Goal: Feedback & Contribution: Submit feedback/report problem

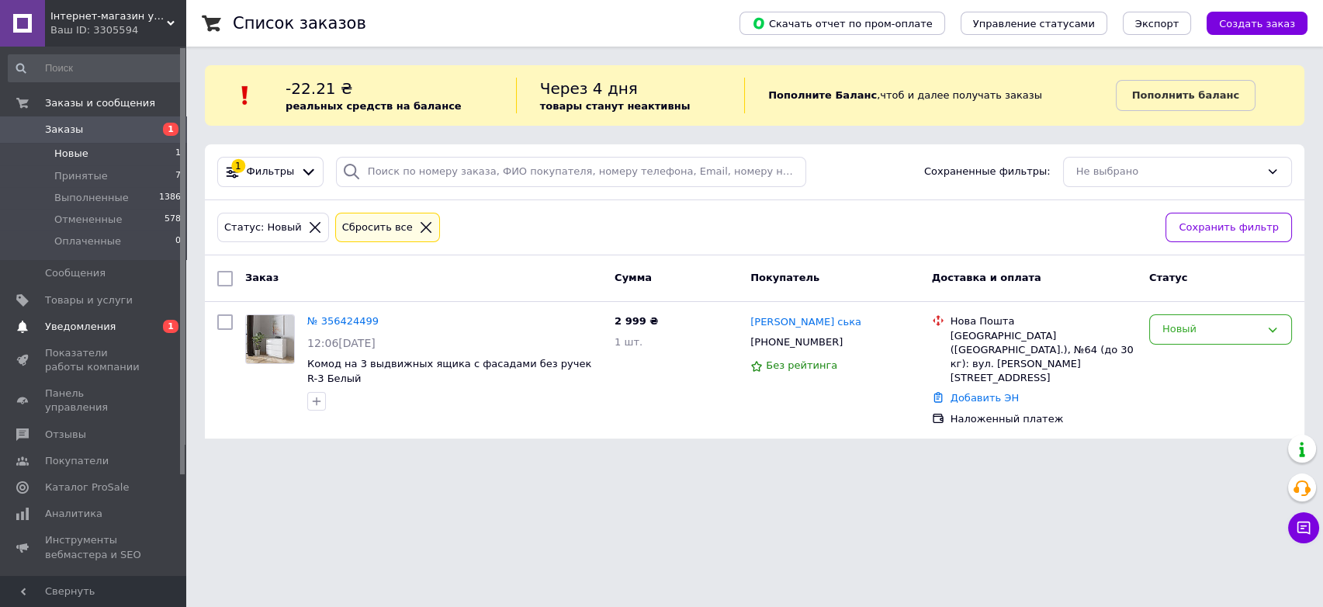
click at [82, 326] on span "Уведомления" at bounding box center [80, 327] width 71 height 14
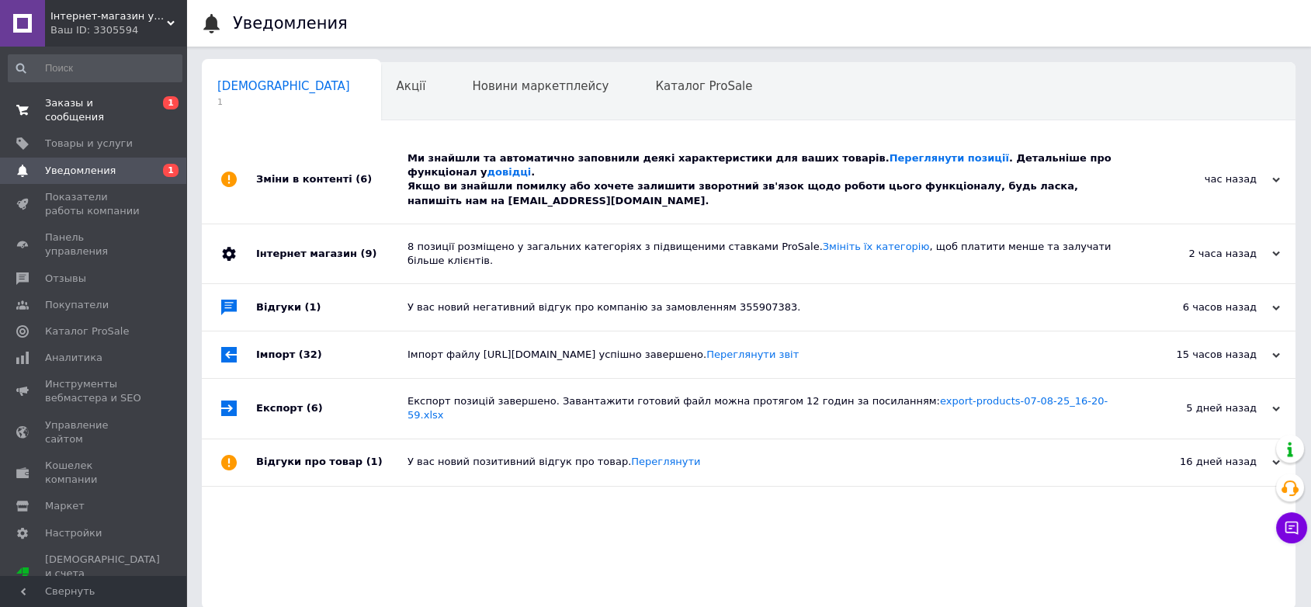
click at [93, 108] on span "Заказы и сообщения" at bounding box center [94, 110] width 99 height 28
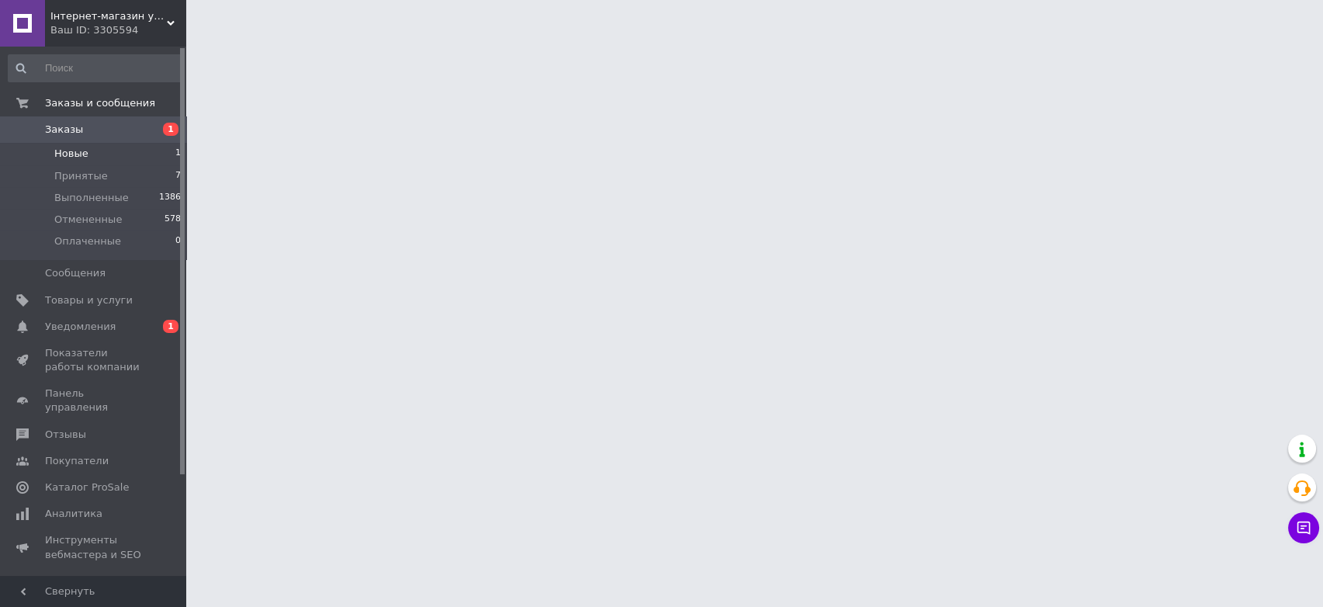
click at [64, 155] on span "Новые" at bounding box center [71, 154] width 34 height 14
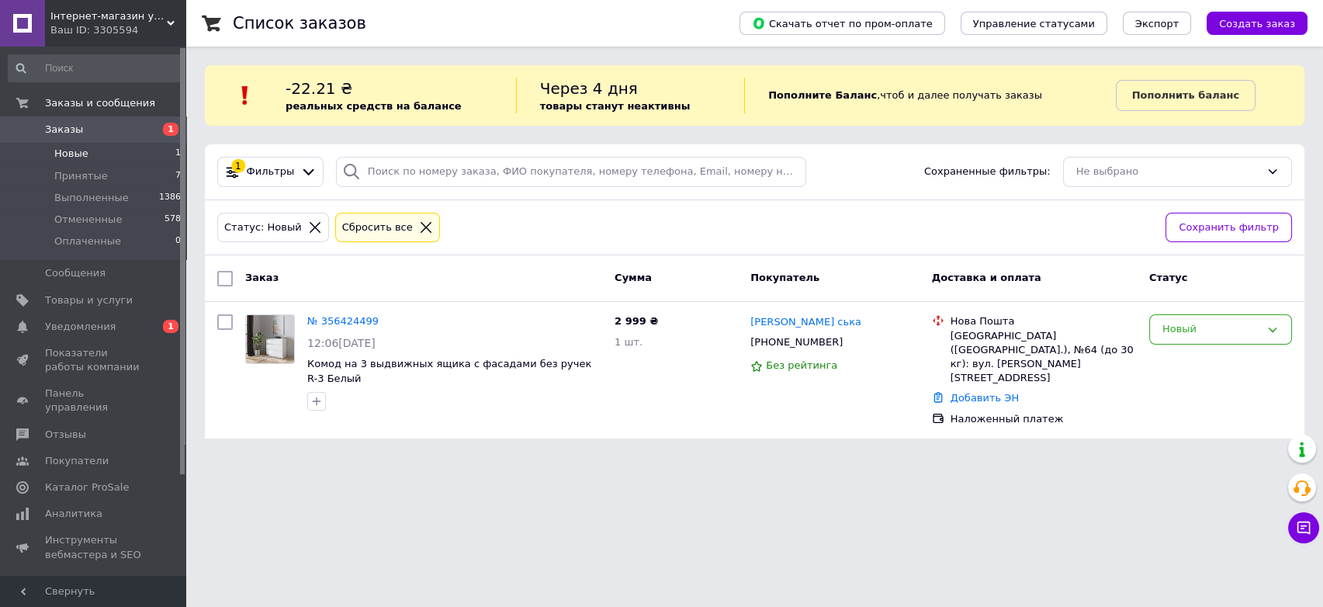
click at [68, 153] on span "Новые" at bounding box center [71, 154] width 34 height 14
click at [95, 321] on span "Уведомления" at bounding box center [80, 327] width 71 height 14
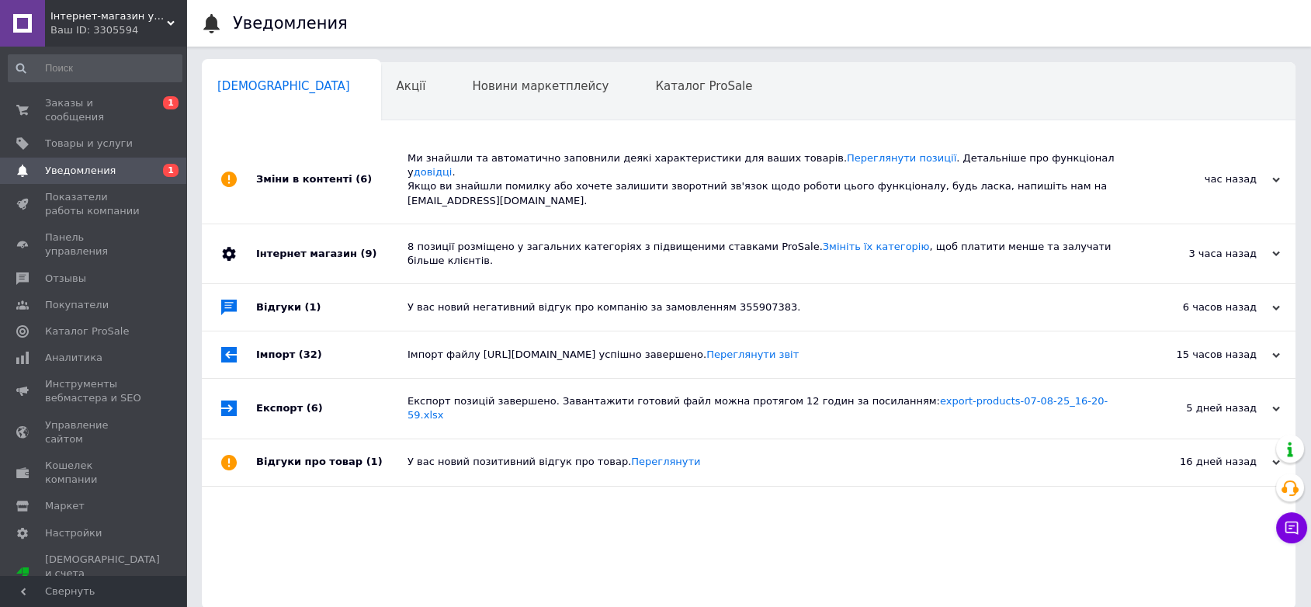
click at [369, 171] on div "Зміни в контенті (6)" at bounding box center [331, 180] width 151 height 88
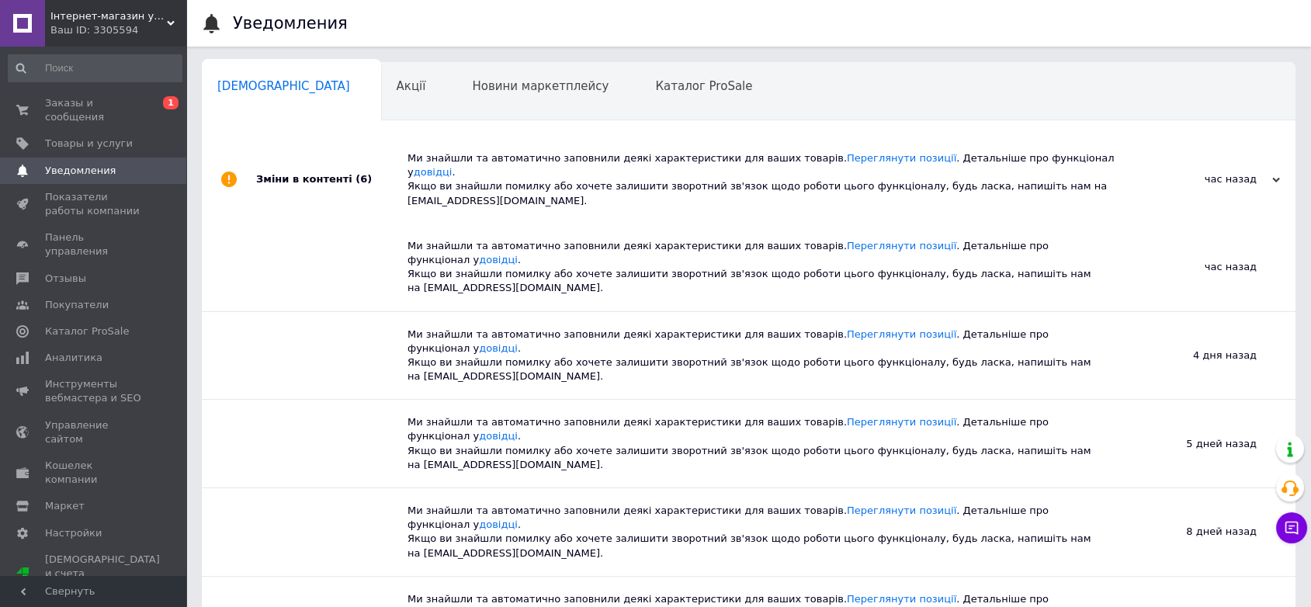
click at [369, 171] on div "Зміни в контенті (6)" at bounding box center [331, 180] width 151 height 88
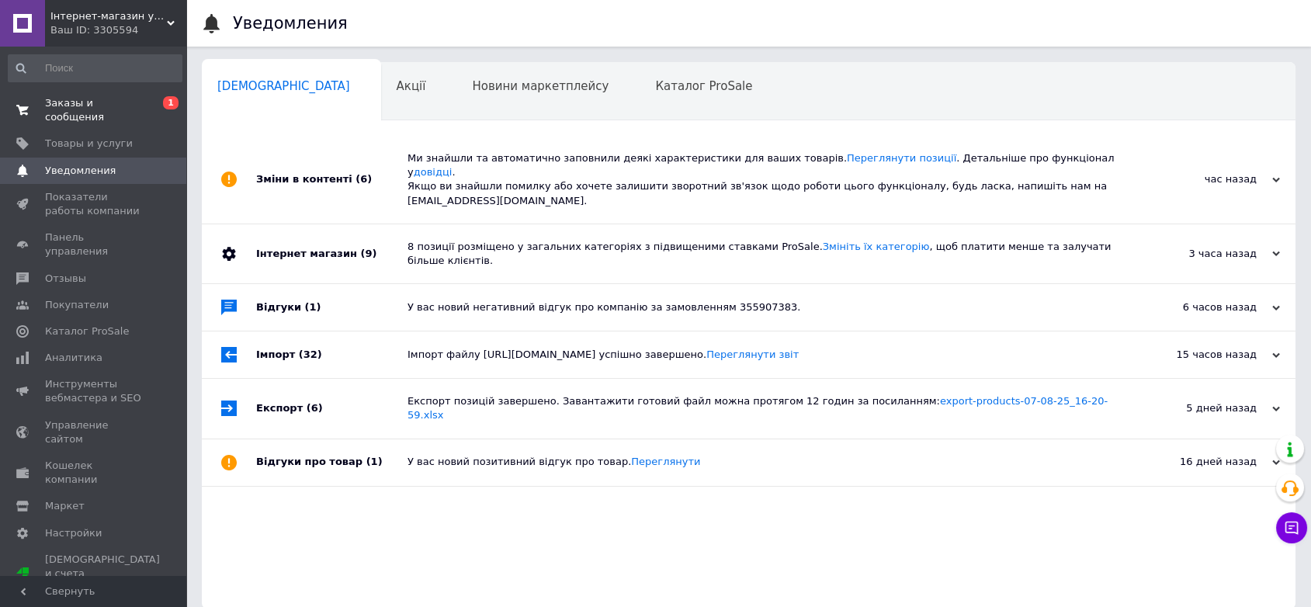
click at [71, 100] on span "Заказы и сообщения" at bounding box center [94, 110] width 99 height 28
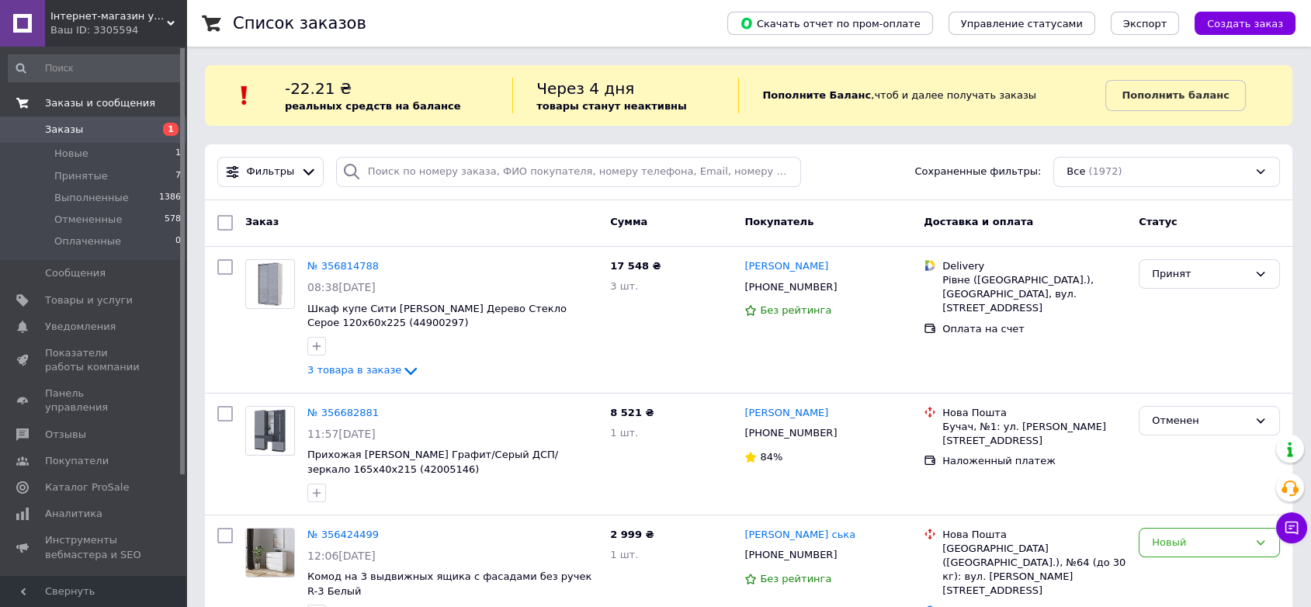
click at [108, 105] on span "Заказы и сообщения" at bounding box center [100, 103] width 110 height 14
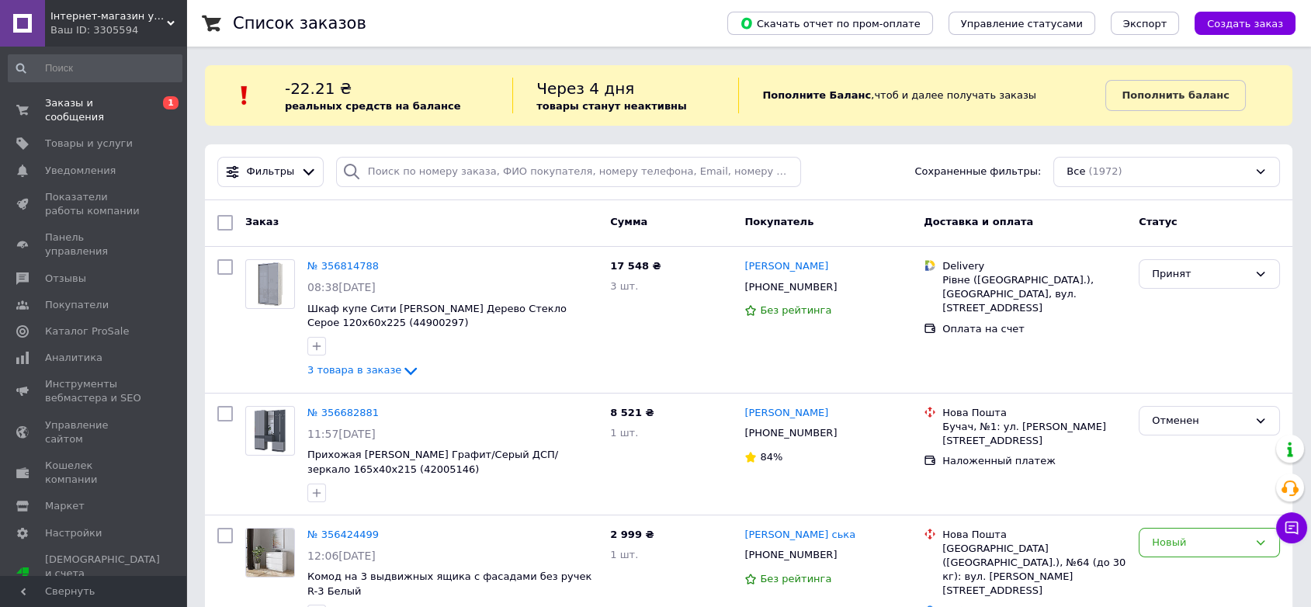
click at [160, 18] on span "Інтернет-магазин українських меблів "СВОЯ МЕБЕЛЬ"" at bounding box center [108, 16] width 116 height 14
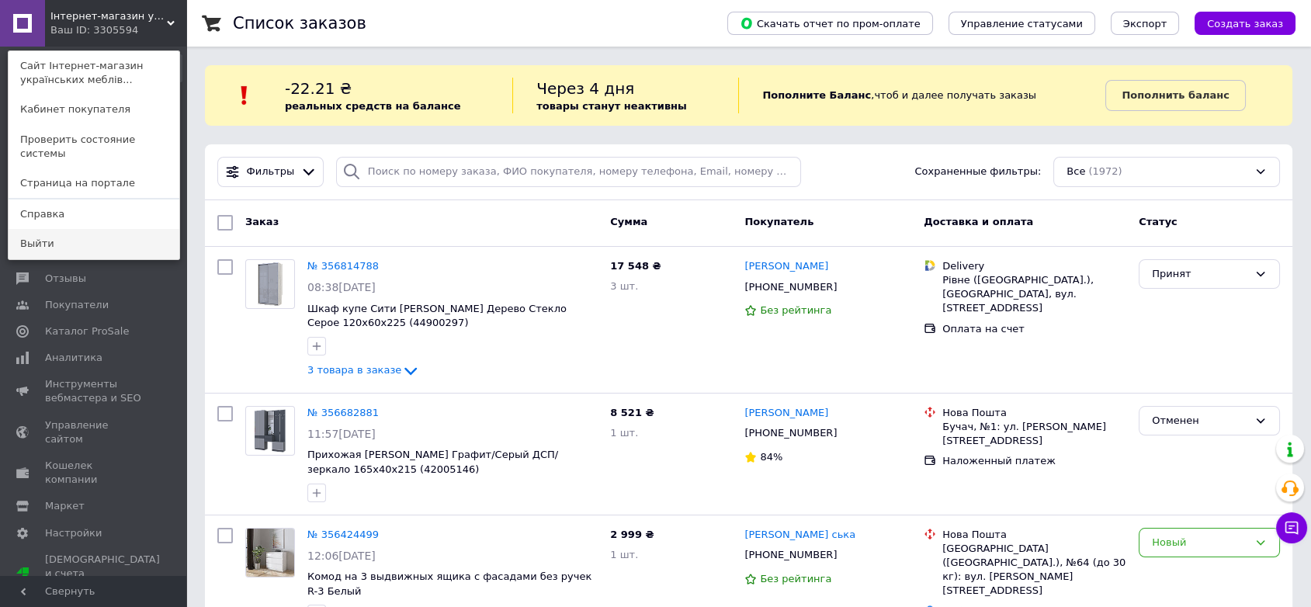
click at [43, 229] on link "Выйти" at bounding box center [94, 243] width 171 height 29
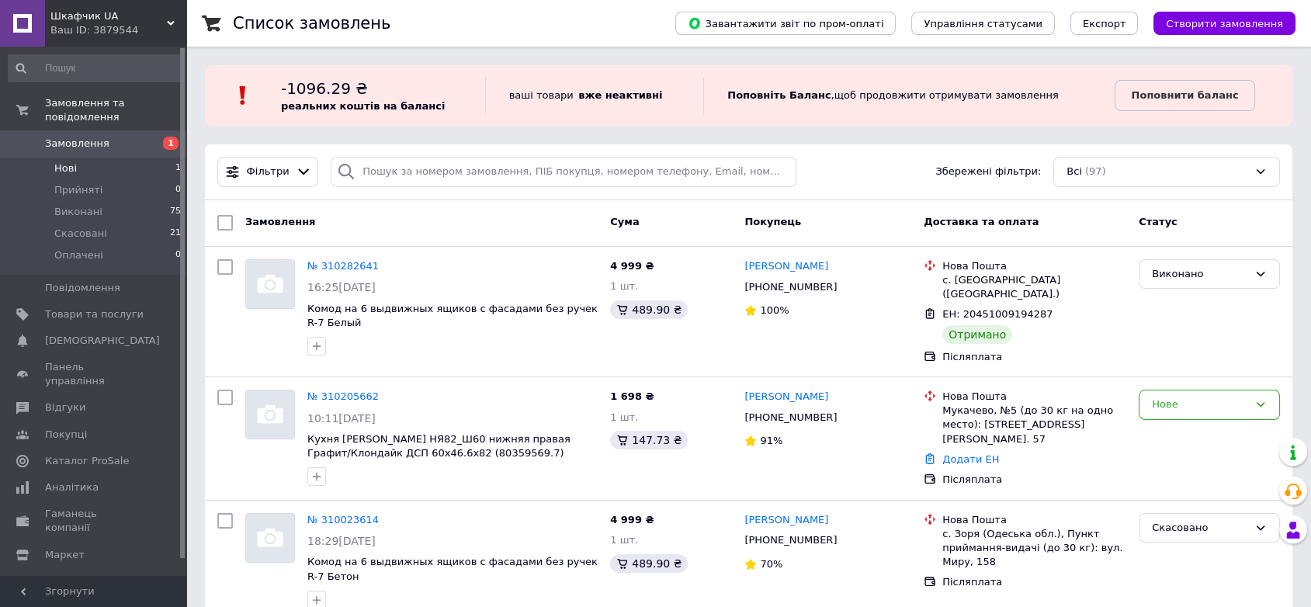
click at [73, 161] on span "Нові" at bounding box center [65, 168] width 23 height 14
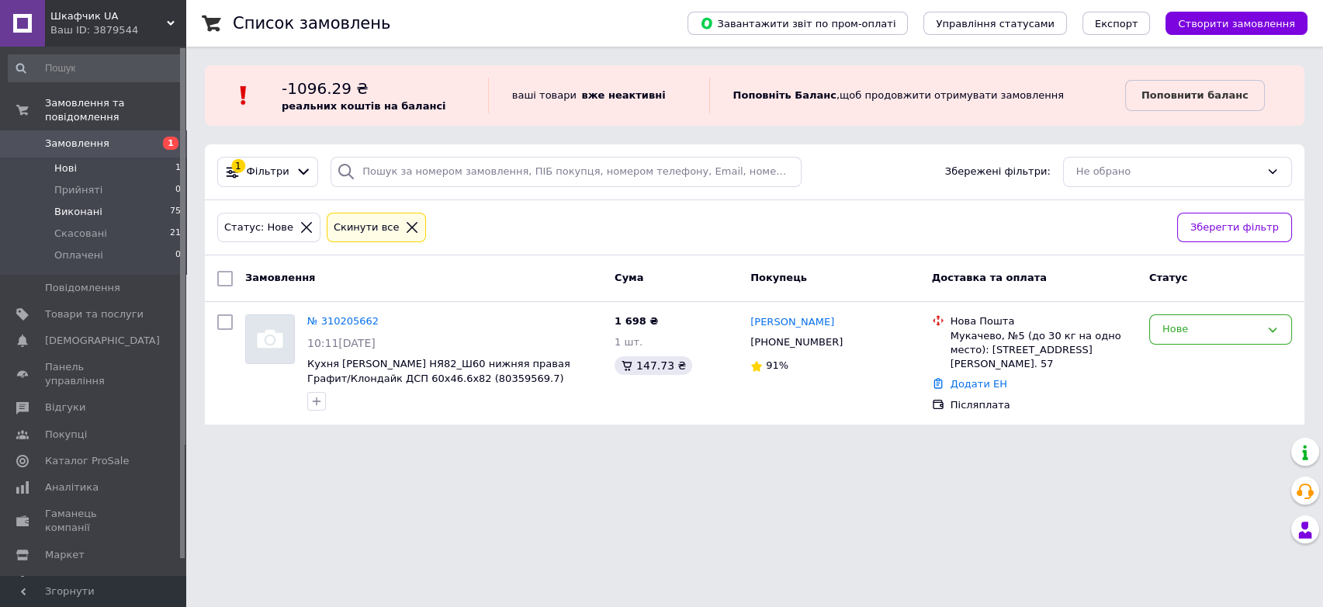
click at [78, 205] on span "Виконані" at bounding box center [78, 212] width 48 height 14
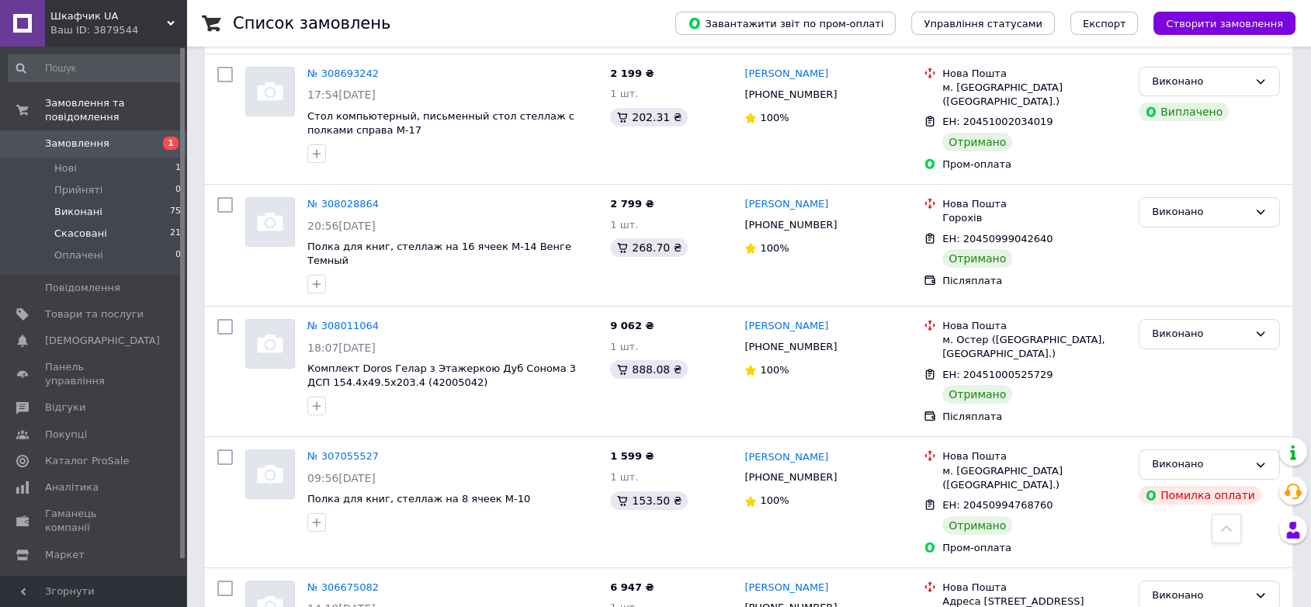
scroll to position [689, 0]
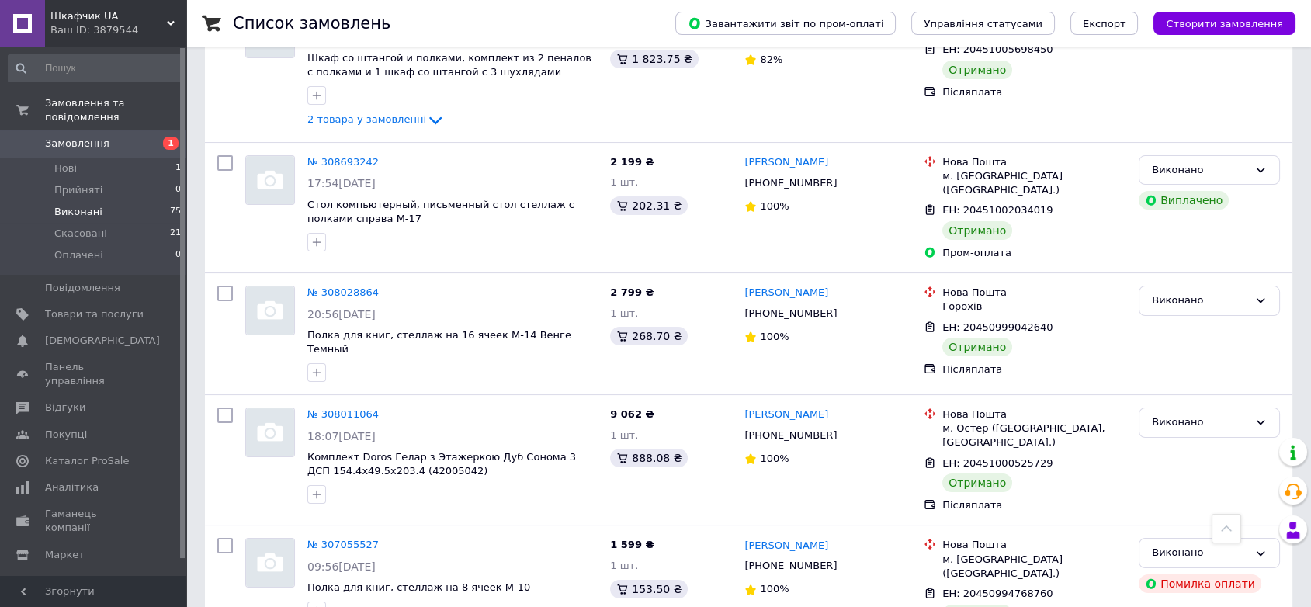
click at [74, 205] on span "Виконані" at bounding box center [78, 212] width 48 height 14
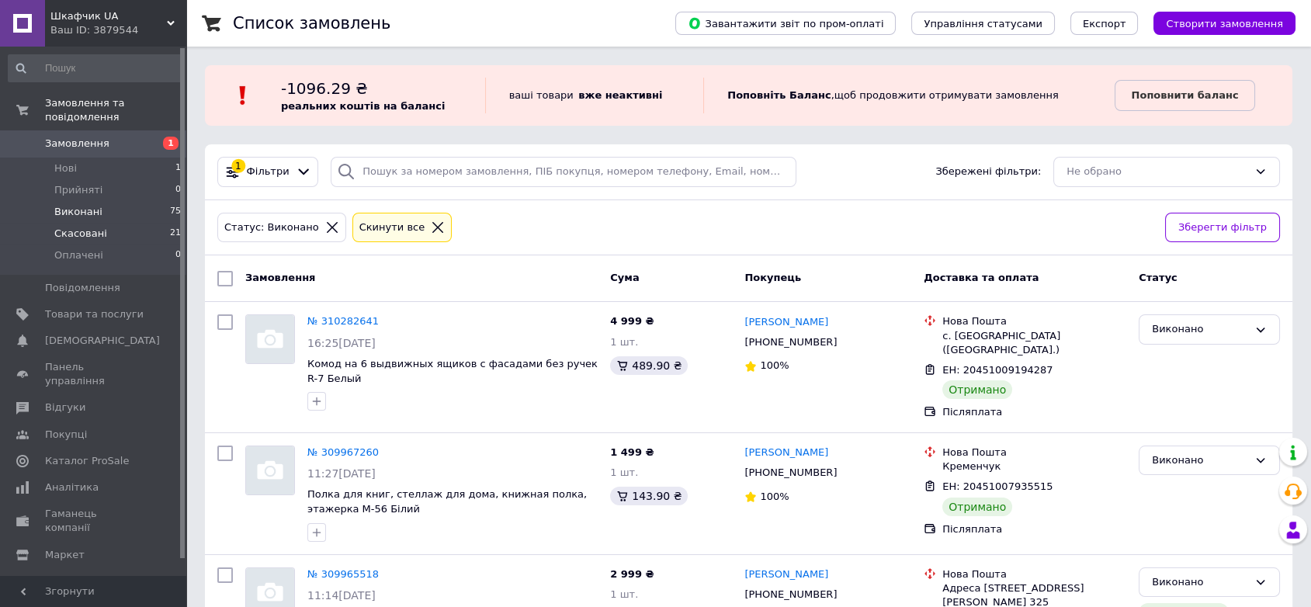
click at [85, 227] on span "Скасовані" at bounding box center [80, 234] width 53 height 14
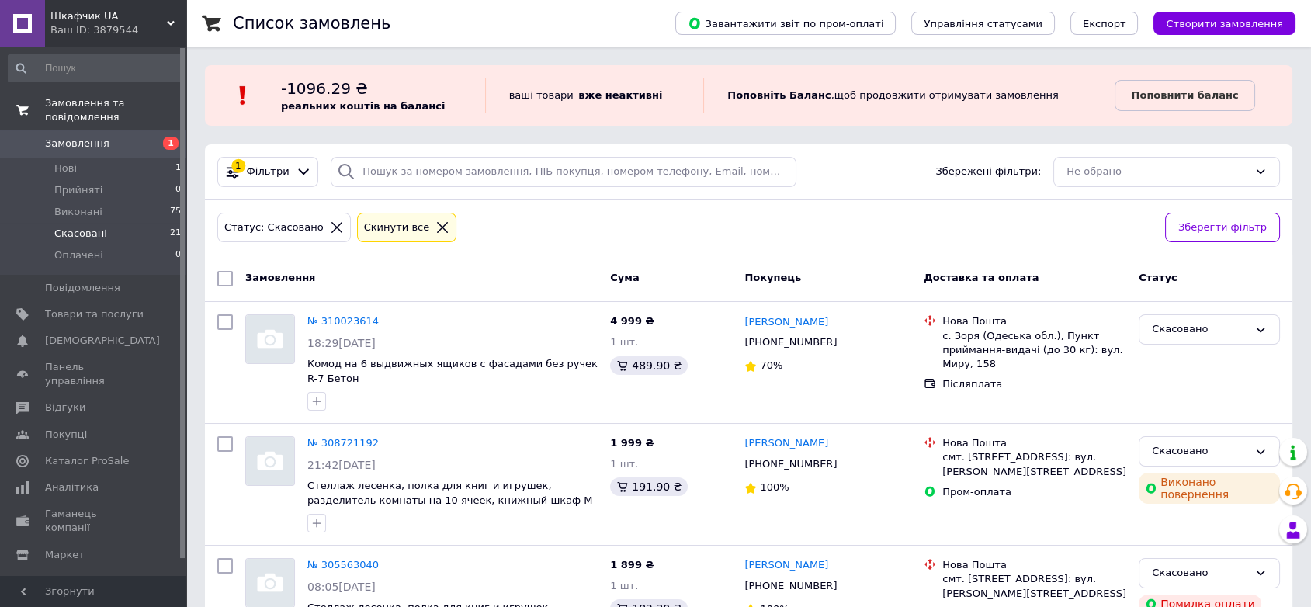
click at [99, 104] on span "Замовлення та повідомлення" at bounding box center [115, 110] width 141 height 28
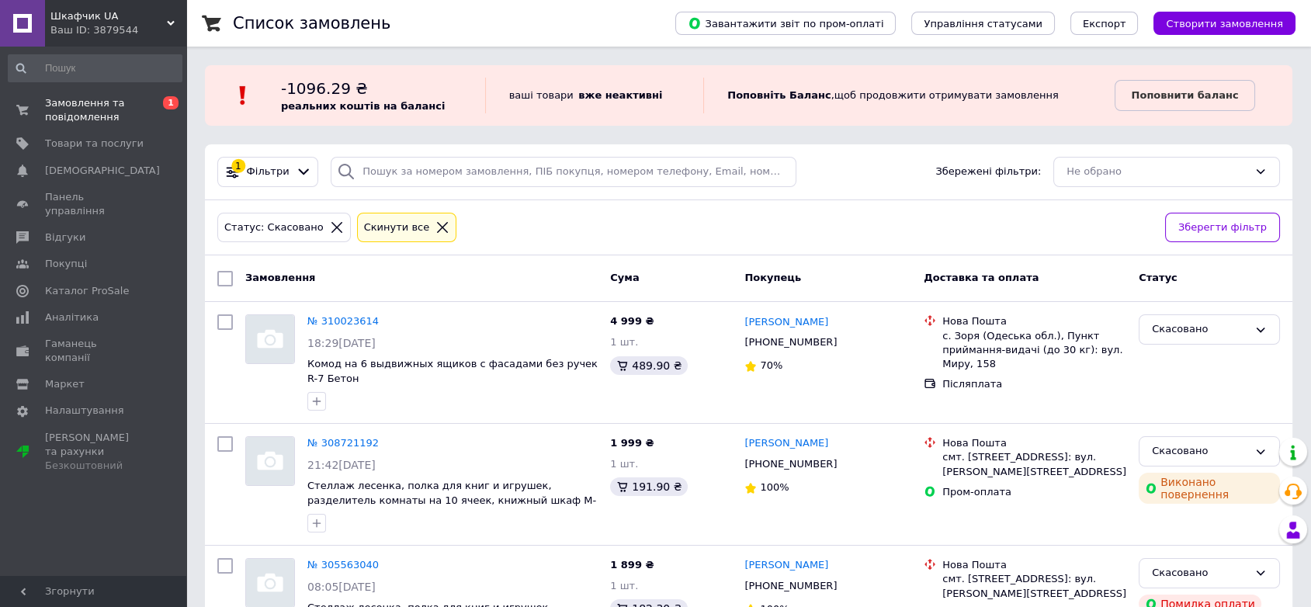
click at [103, 21] on span "Шкафчик UA" at bounding box center [108, 16] width 116 height 14
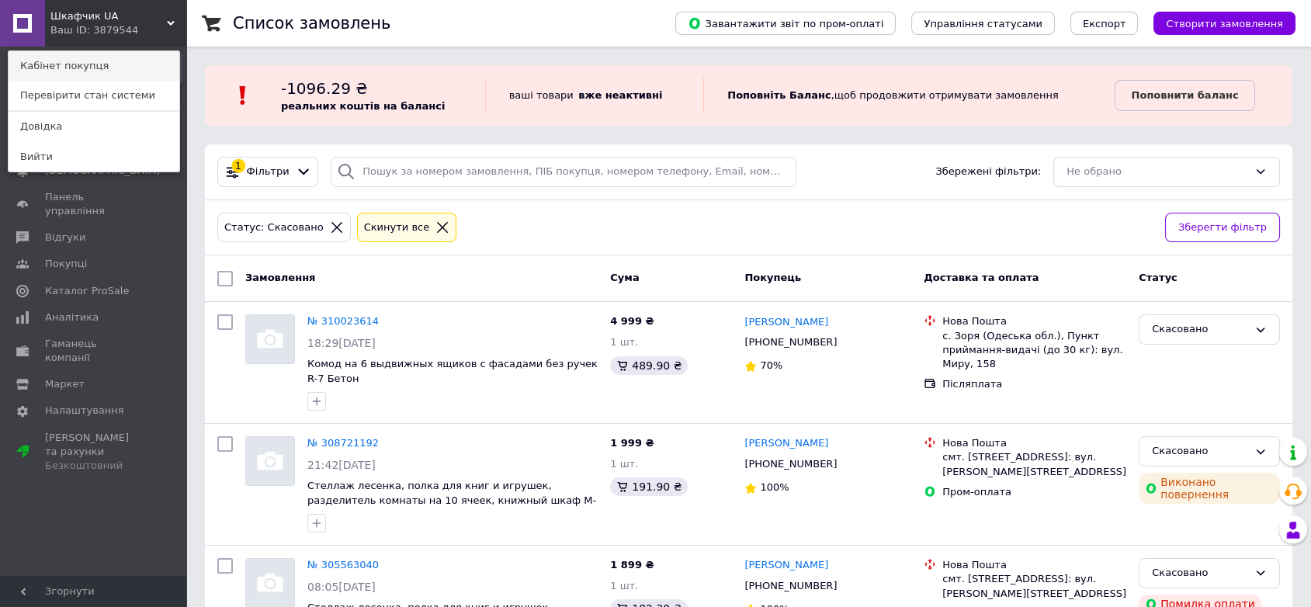
click at [88, 66] on link "Кабінет покупця" at bounding box center [94, 65] width 171 height 29
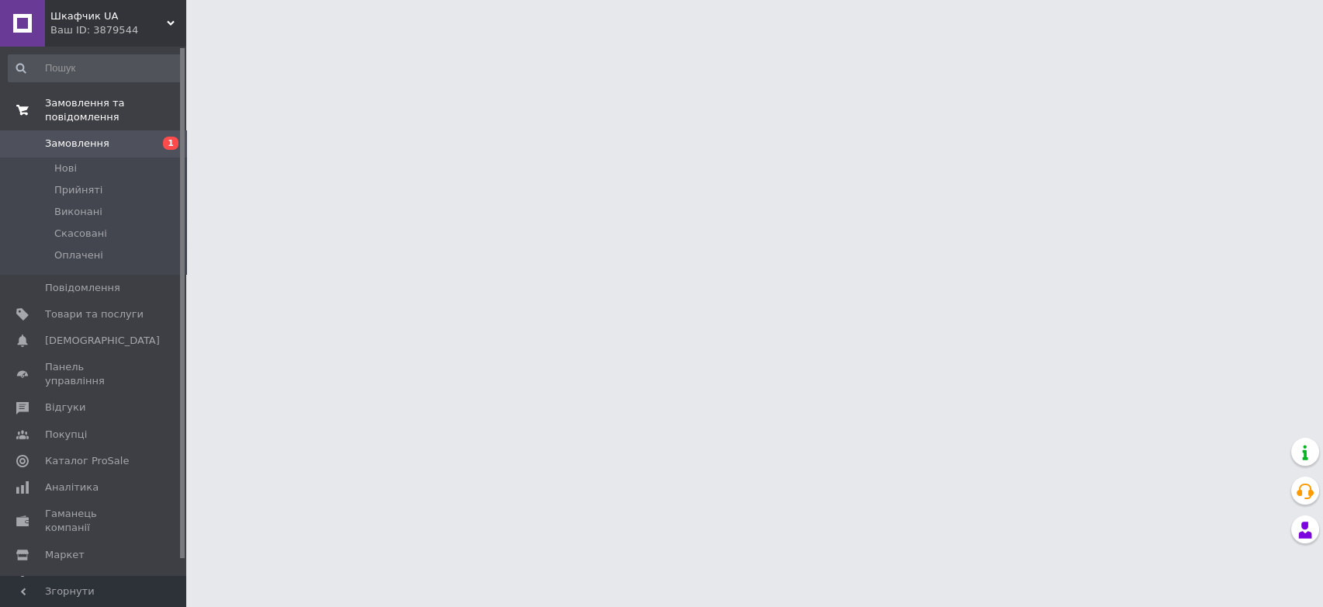
click at [91, 105] on span "Замовлення та повідомлення" at bounding box center [115, 110] width 141 height 28
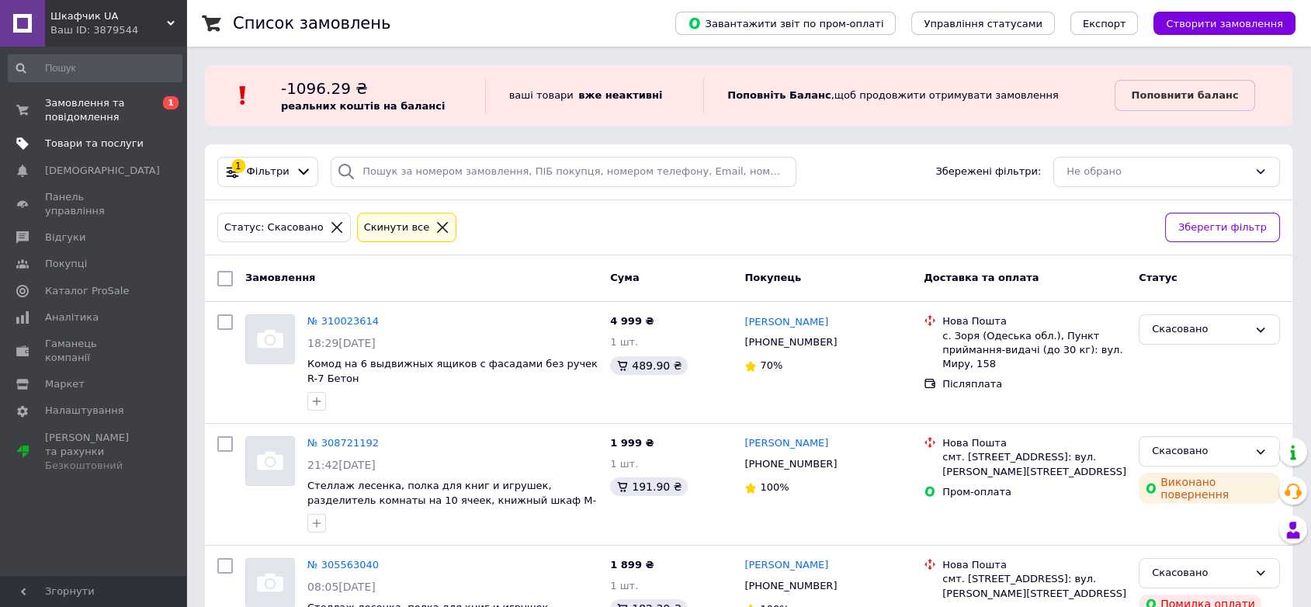
click at [91, 137] on span "Товари та послуги" at bounding box center [94, 144] width 99 height 14
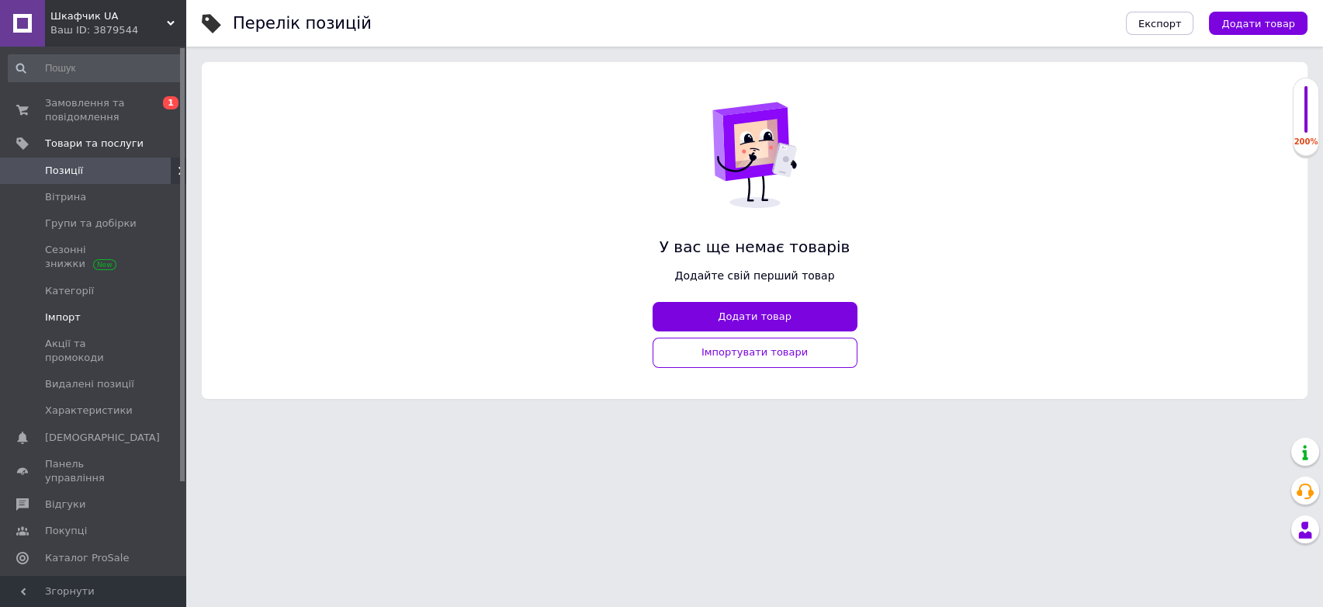
click at [65, 328] on link "Імпорт" at bounding box center [95, 317] width 190 height 26
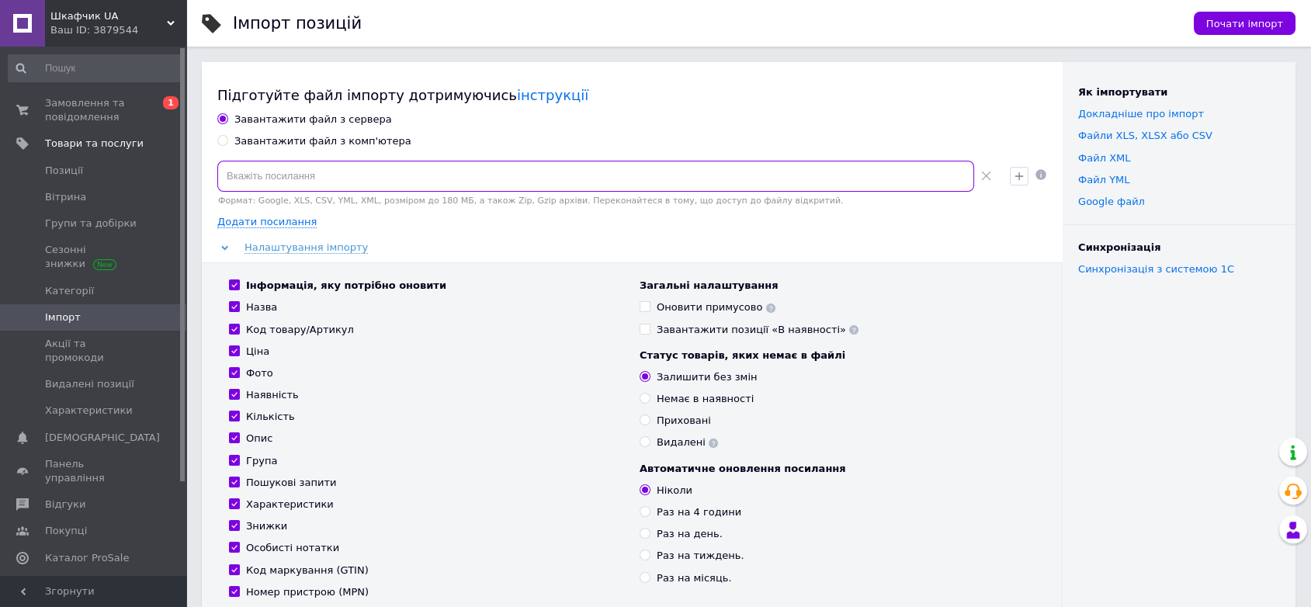
click at [295, 162] on input at bounding box center [595, 176] width 757 height 31
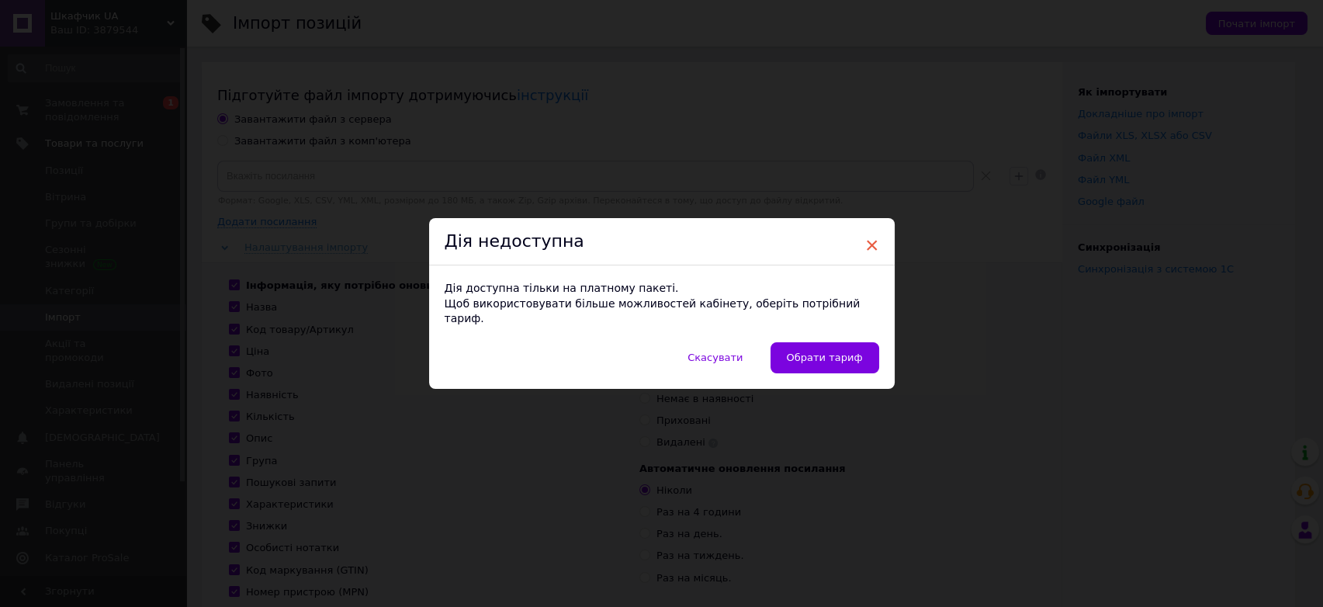
click at [870, 254] on span "×" at bounding box center [872, 245] width 14 height 26
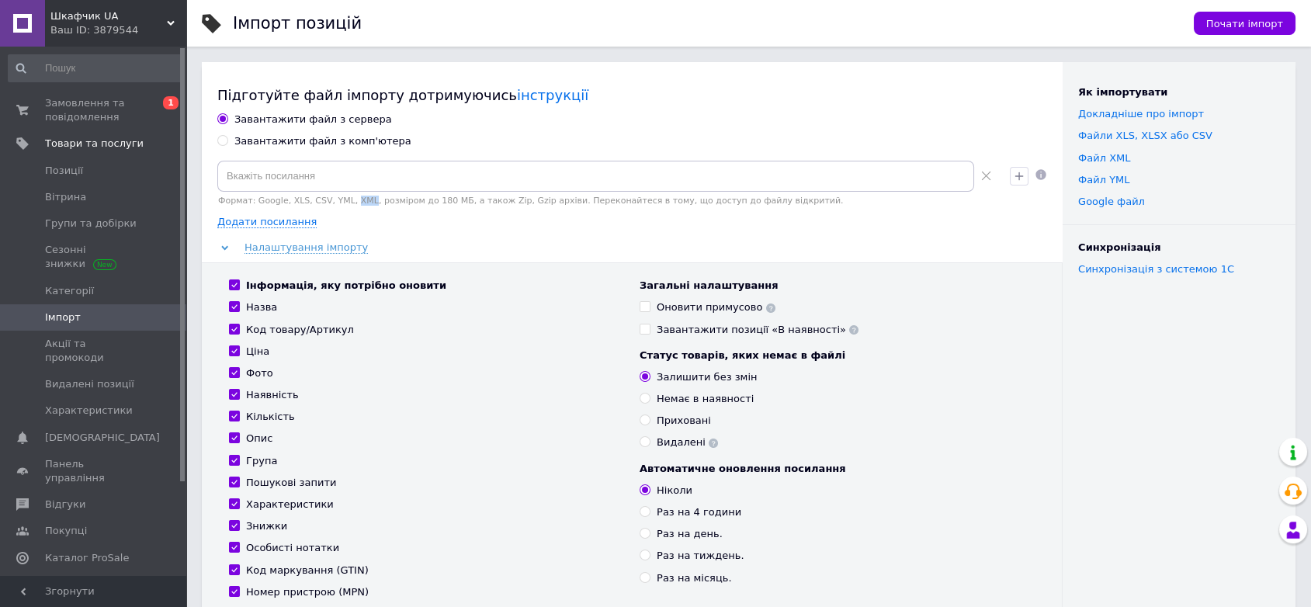
drag, startPoint x: 358, startPoint y: 203, endPoint x: 342, endPoint y: 203, distance: 15.5
click at [342, 203] on div "Формат: Google, XLS, CSV, YML, XML, розміром до 180 МБ, а також Zip, Gzip архів…" at bounding box center [607, 201] width 780 height 10
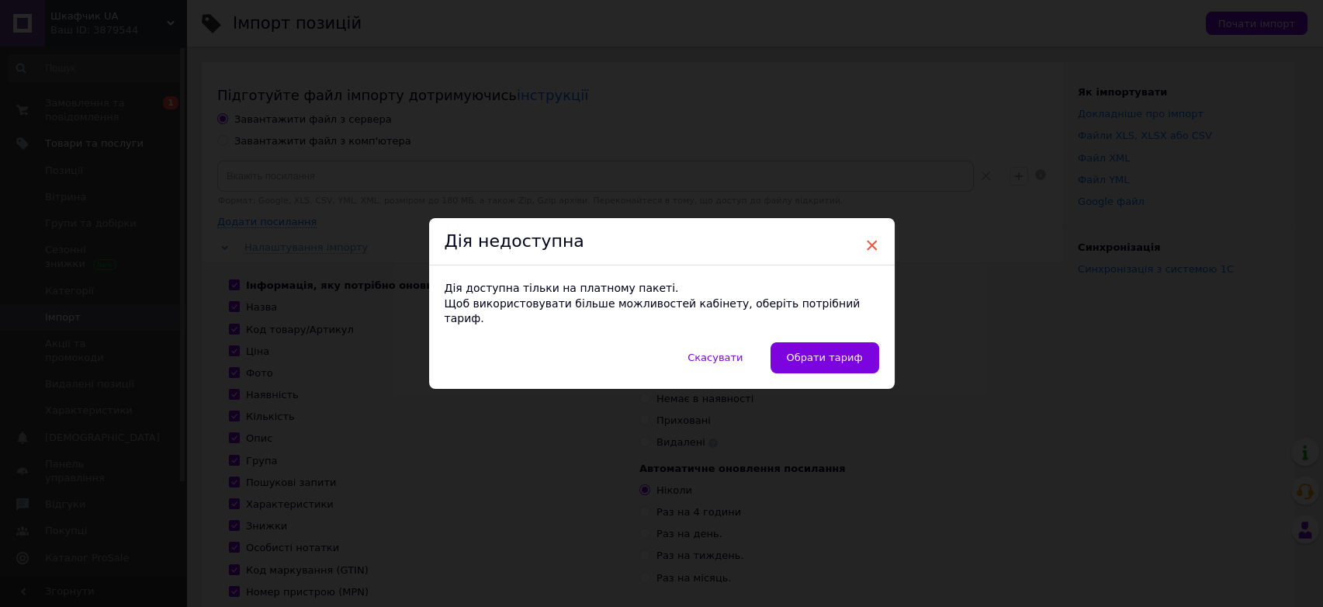
click at [865, 255] on span "×" at bounding box center [872, 245] width 14 height 26
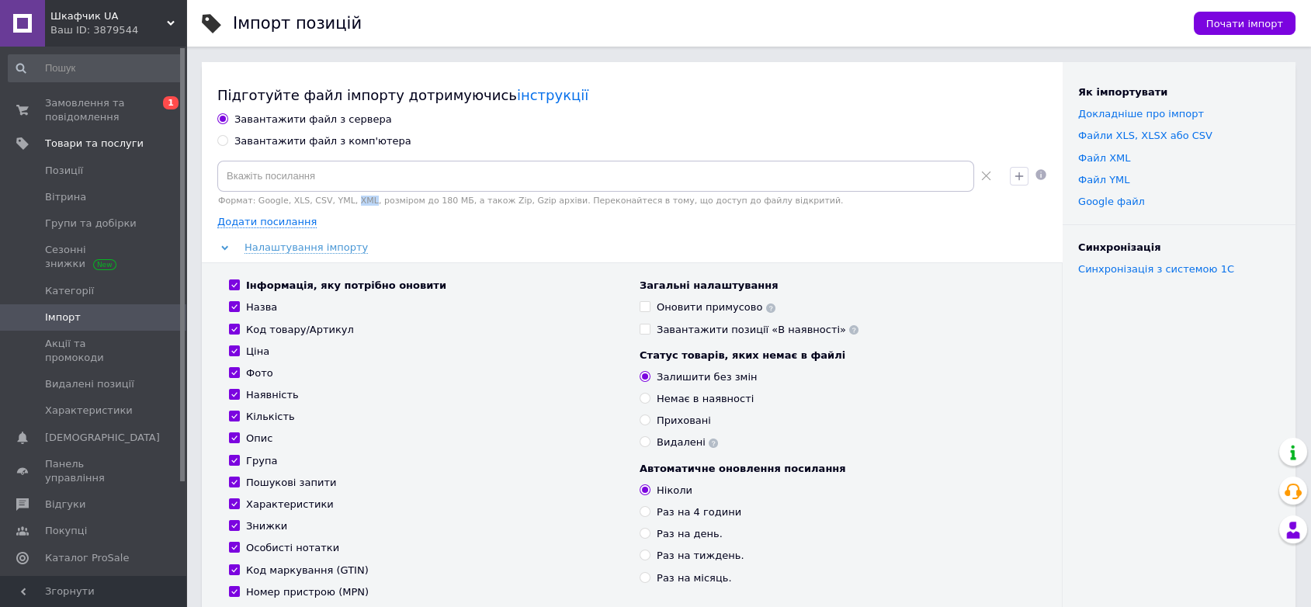
copy div "XML"
drag, startPoint x: 357, startPoint y: 201, endPoint x: 341, endPoint y: 201, distance: 16.3
click at [341, 201] on div "Формат: Google, XLS, CSV, YML, XML, розміром до 180 МБ, а також Zip, Gzip архів…" at bounding box center [607, 201] width 780 height 10
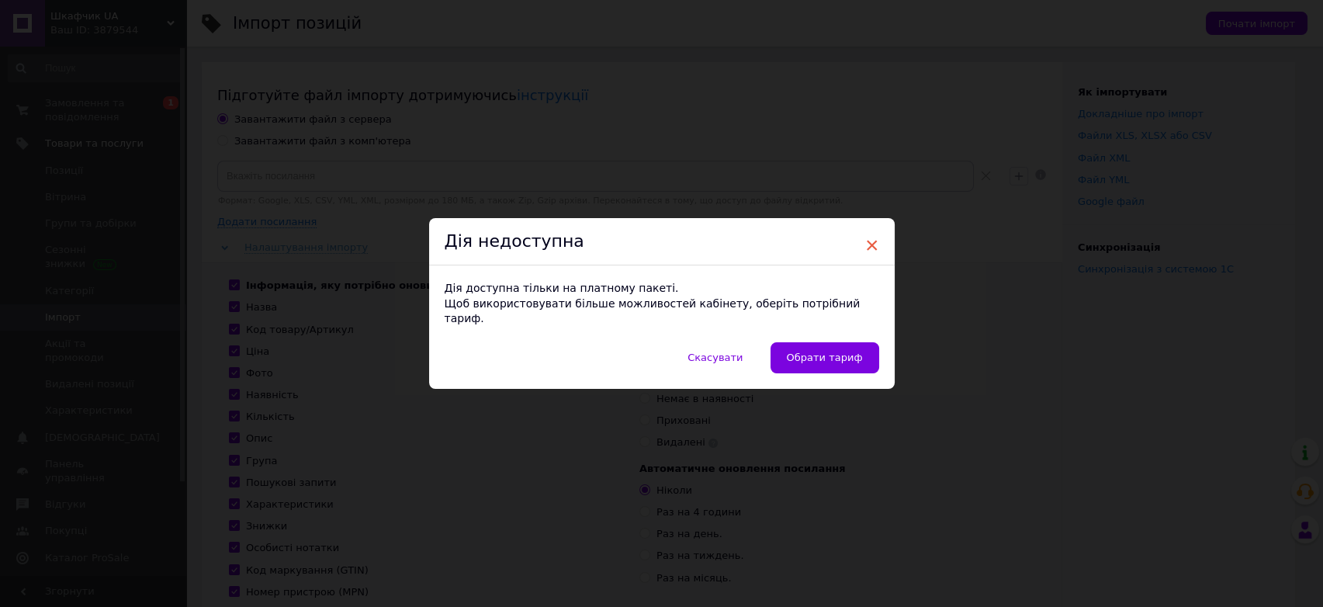
click at [869, 250] on span "×" at bounding box center [872, 245] width 14 height 26
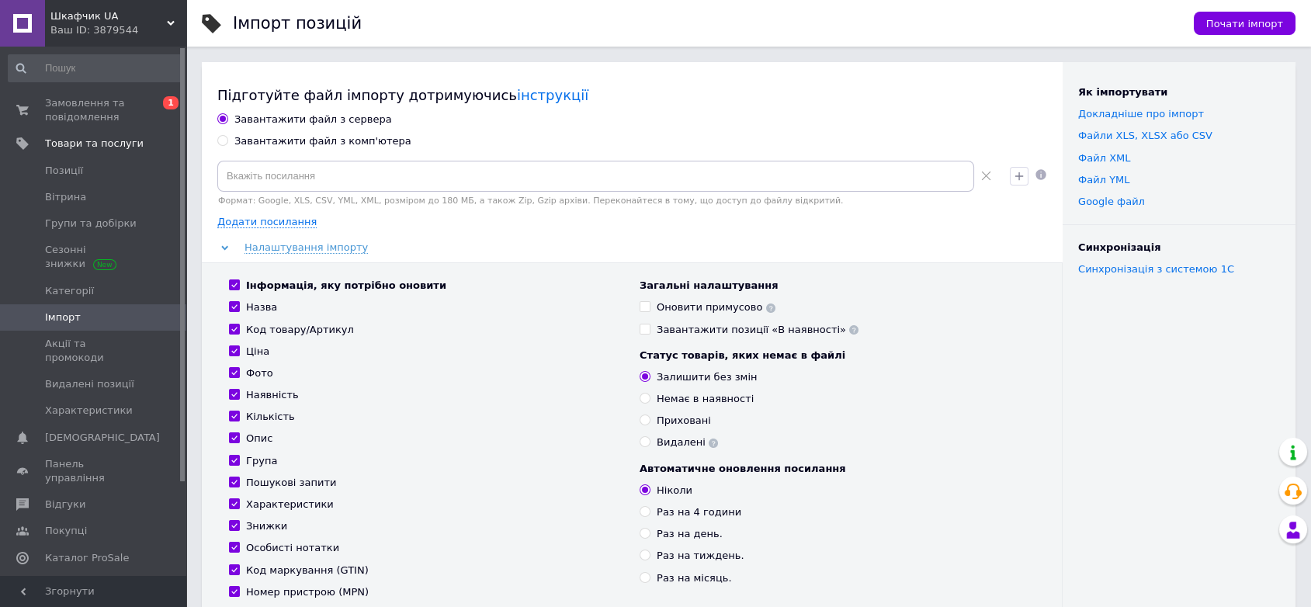
click at [155, 21] on span "Шкафчик UA" at bounding box center [108, 16] width 116 height 14
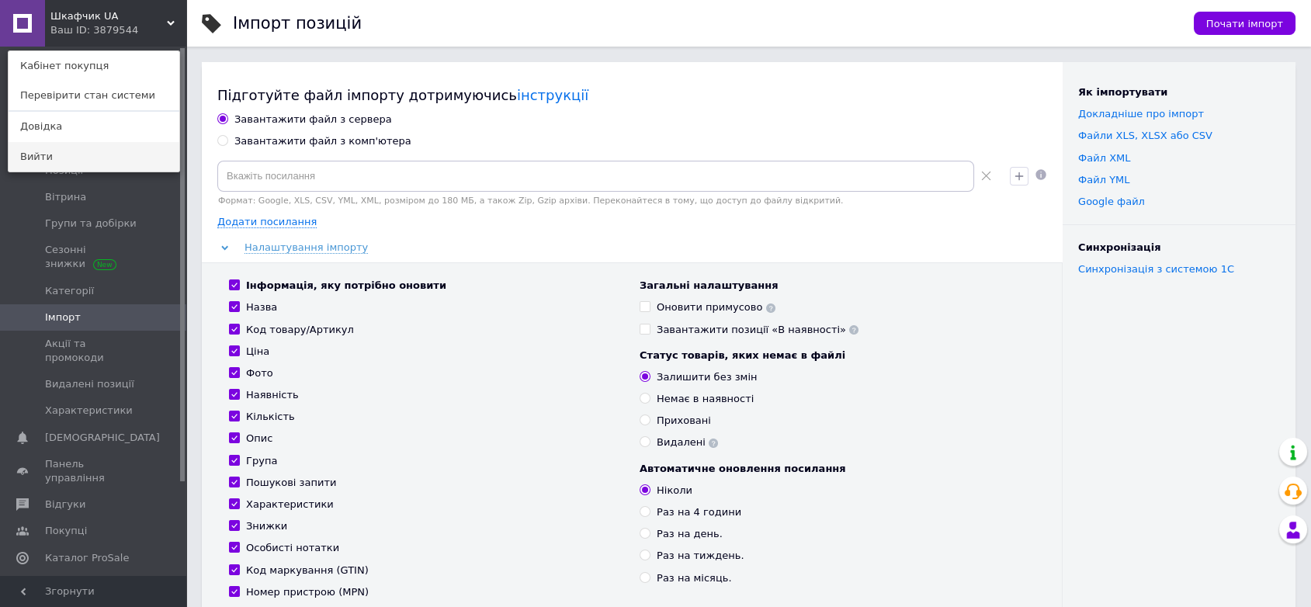
click at [28, 150] on link "Вийти" at bounding box center [94, 156] width 171 height 29
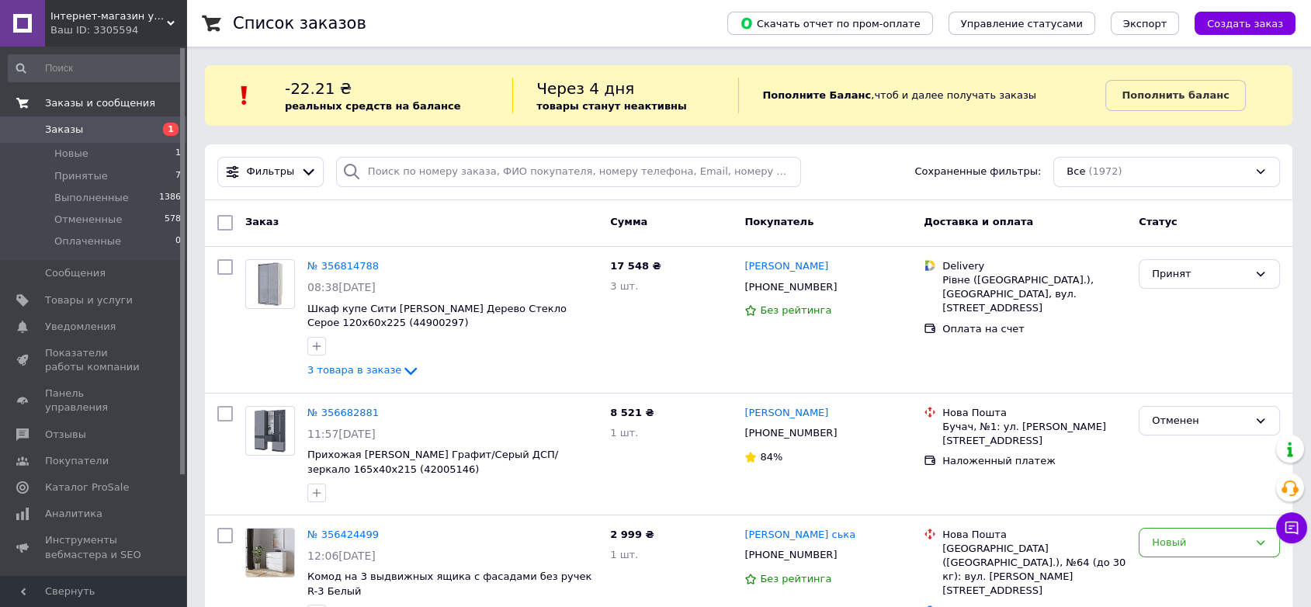
click at [118, 101] on span "Заказы и сообщения" at bounding box center [100, 103] width 110 height 14
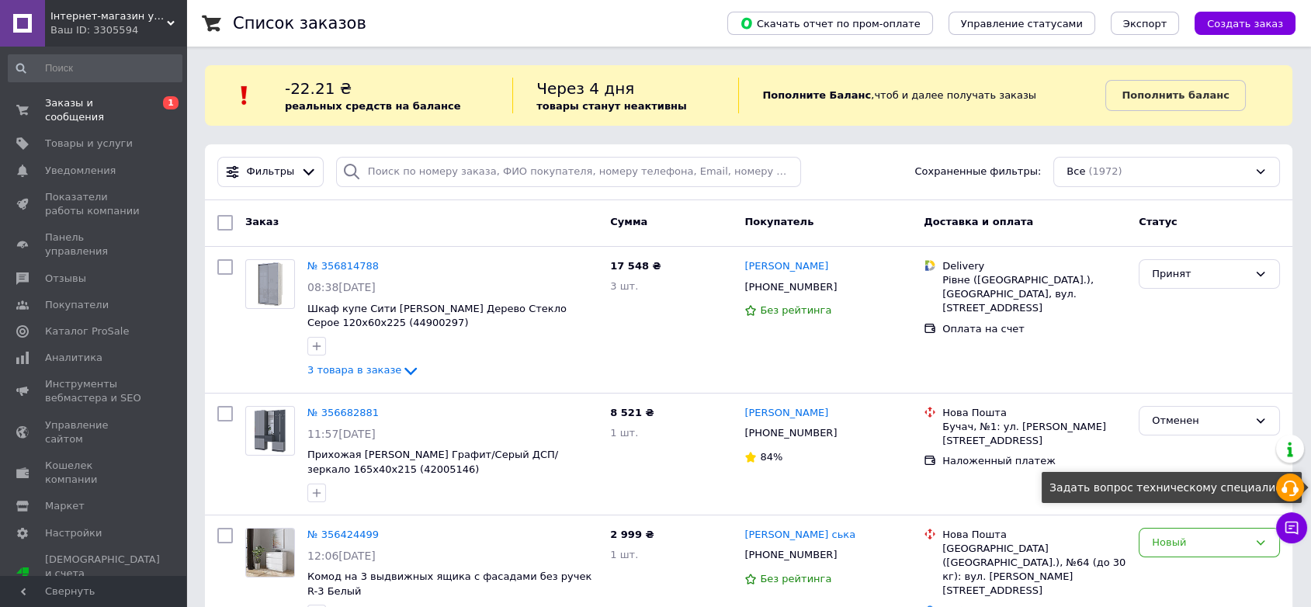
click at [1297, 485] on icon at bounding box center [1290, 488] width 19 height 19
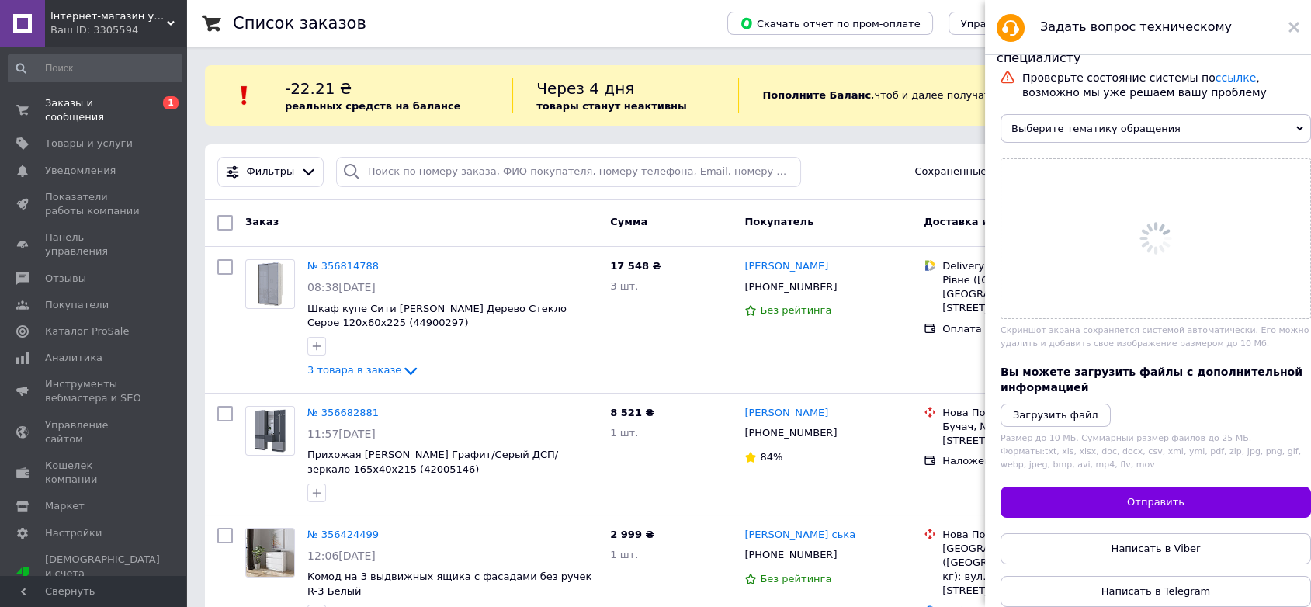
click at [1296, 449] on link at bounding box center [1290, 449] width 28 height 28
click at [1293, 26] on use at bounding box center [1293, 27] width 11 height 11
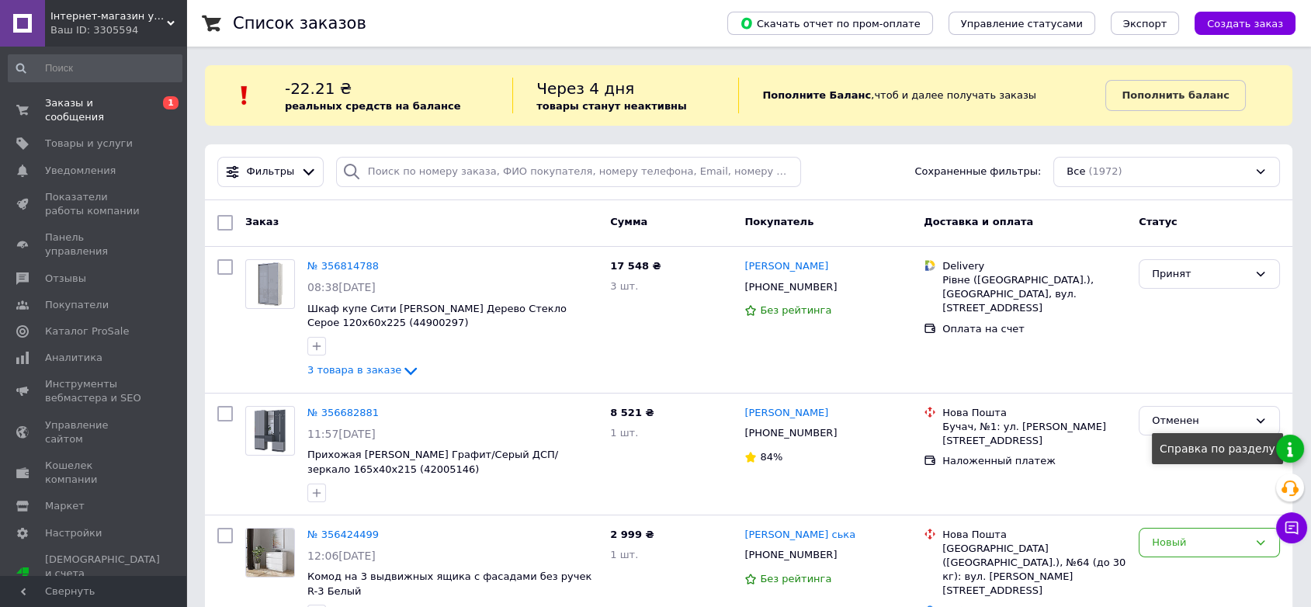
click at [1284, 442] on link at bounding box center [1290, 449] width 28 height 28
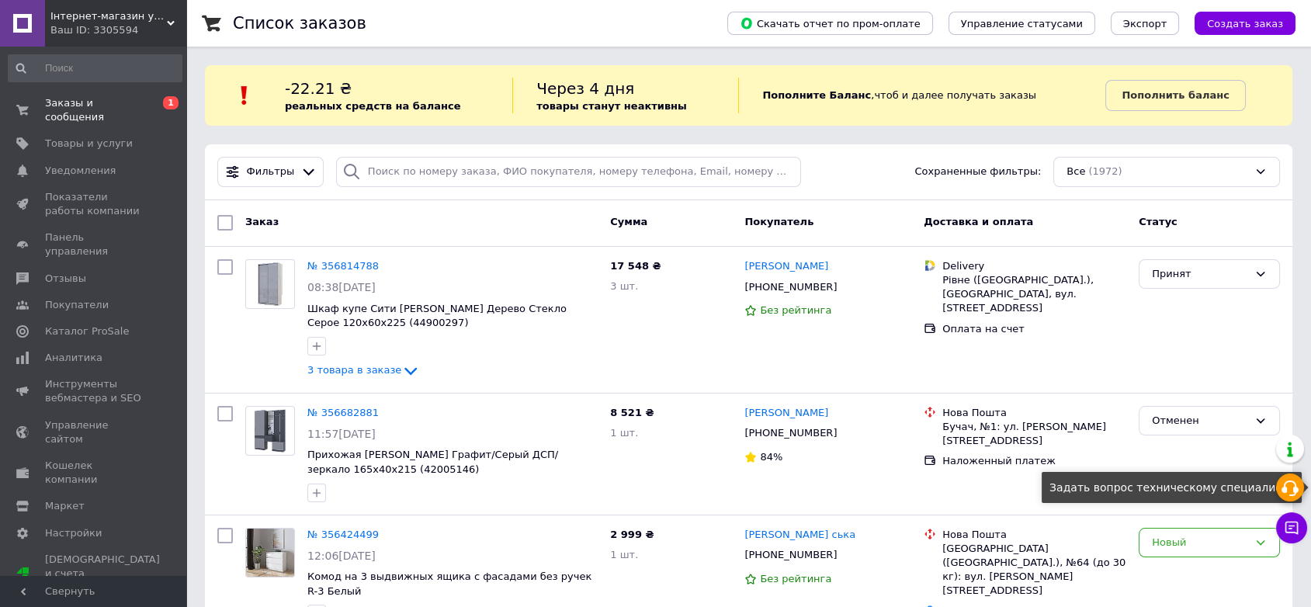
click at [1291, 484] on icon at bounding box center [1290, 488] width 19 height 19
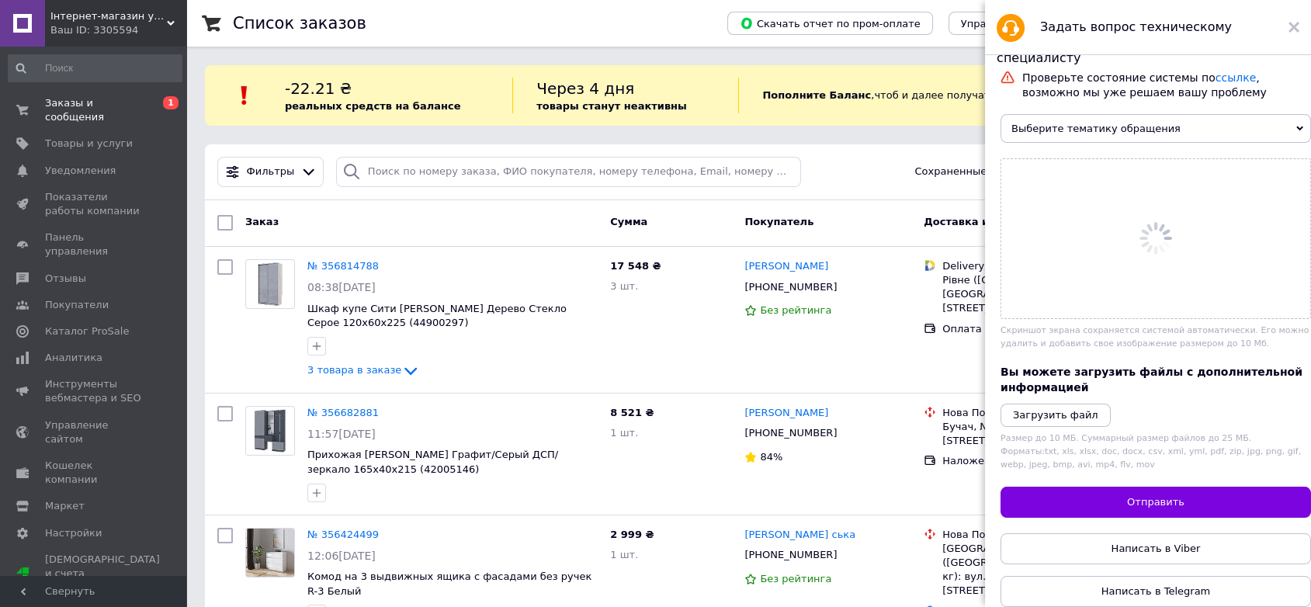
click at [1287, 487] on div "Проверьте состояние системы по ссылке , возможно мы уже решаем вашу проблему Вы…" at bounding box center [1155, 339] width 310 height 536
click at [1286, 129] on span "Выберите тематику обращения" at bounding box center [1155, 128] width 310 height 29
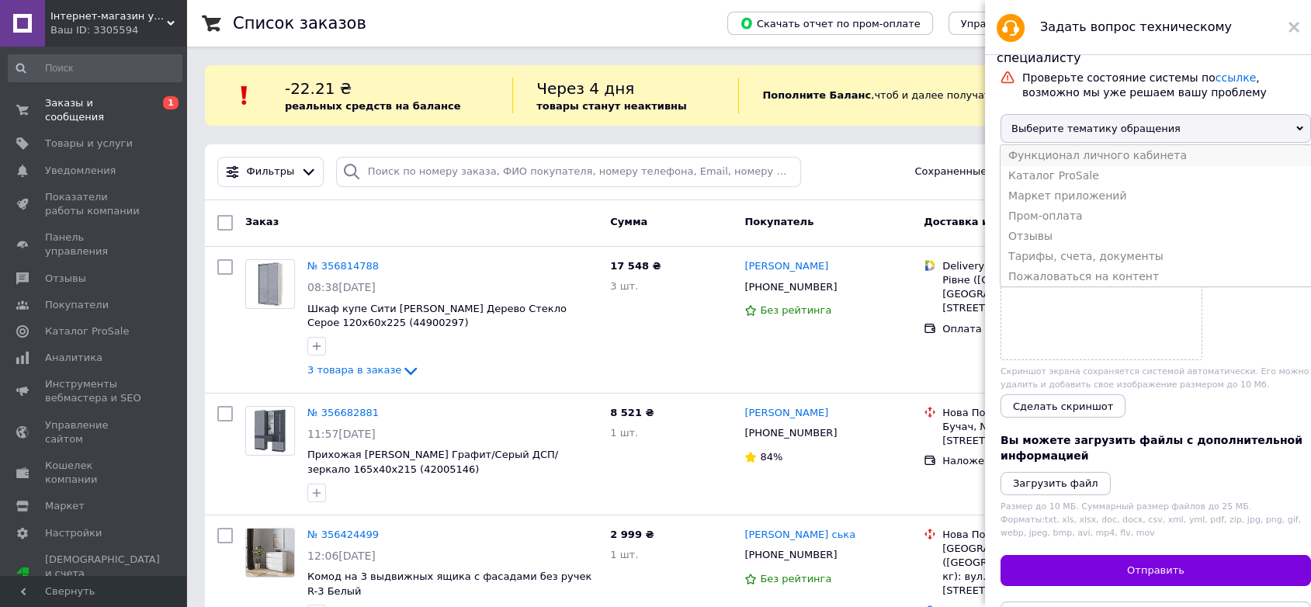
click at [1118, 163] on li "Функционал личного кабинета" at bounding box center [1155, 155] width 310 height 20
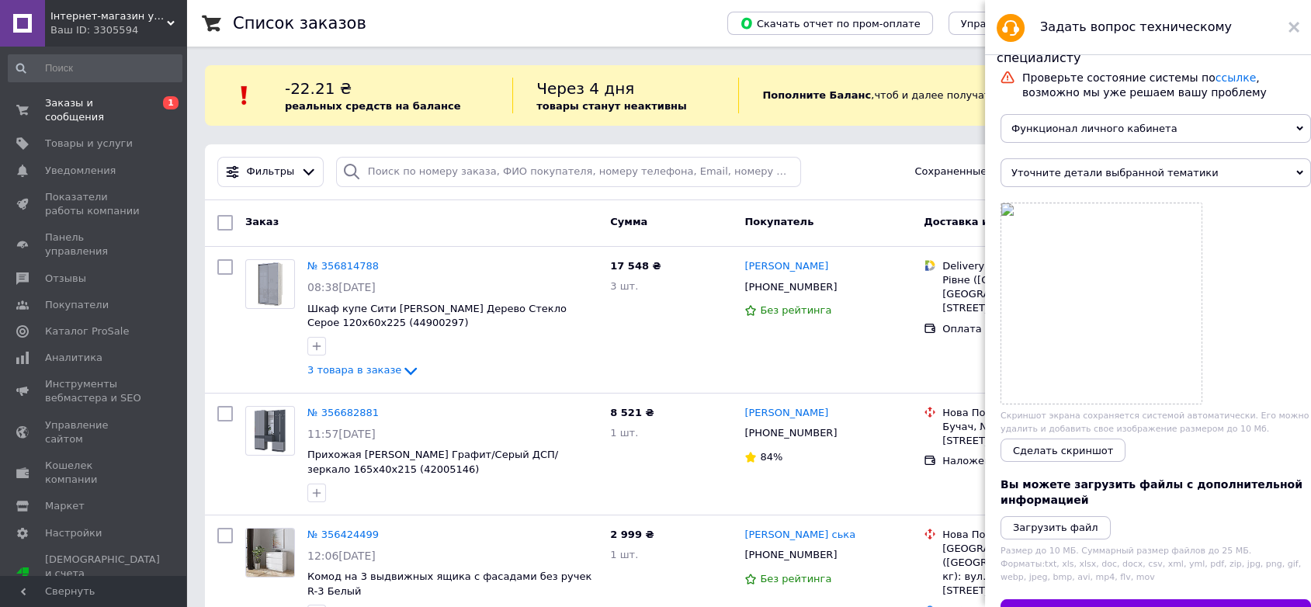
click at [1248, 132] on span "Функционал личного кабинета" at bounding box center [1155, 128] width 310 height 29
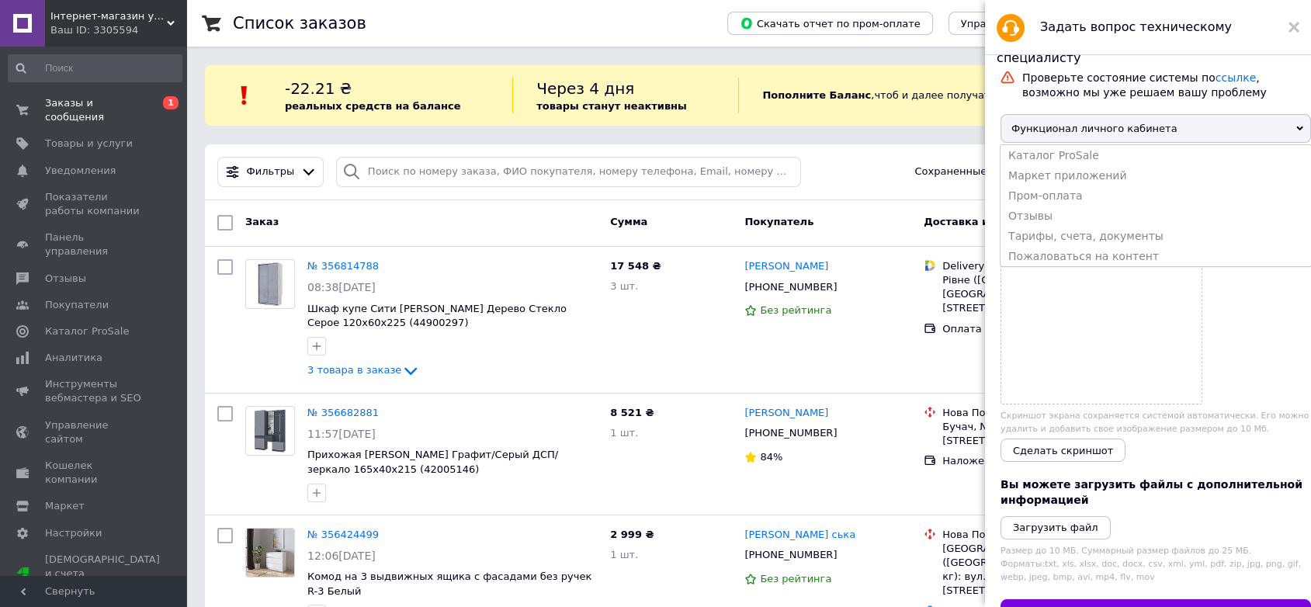
click at [1258, 321] on div at bounding box center [1155, 304] width 310 height 202
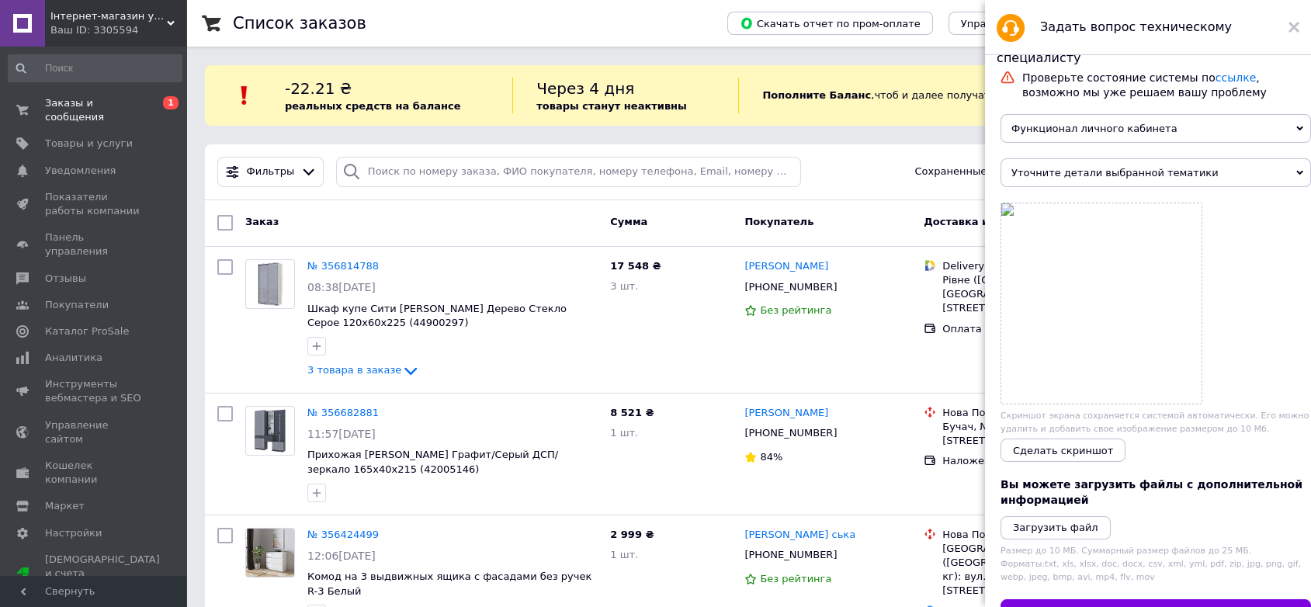
click at [1250, 181] on span "Уточните детали выбранной тематики" at bounding box center [1155, 172] width 310 height 29
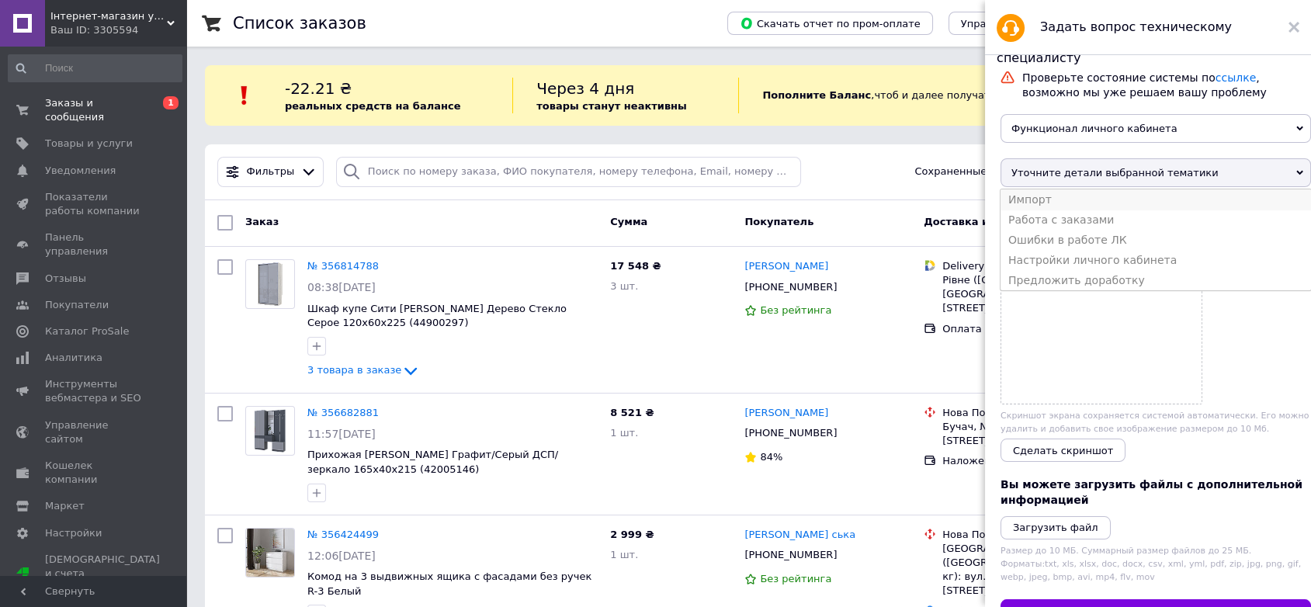
click at [1054, 207] on li "Импорт" at bounding box center [1155, 199] width 310 height 20
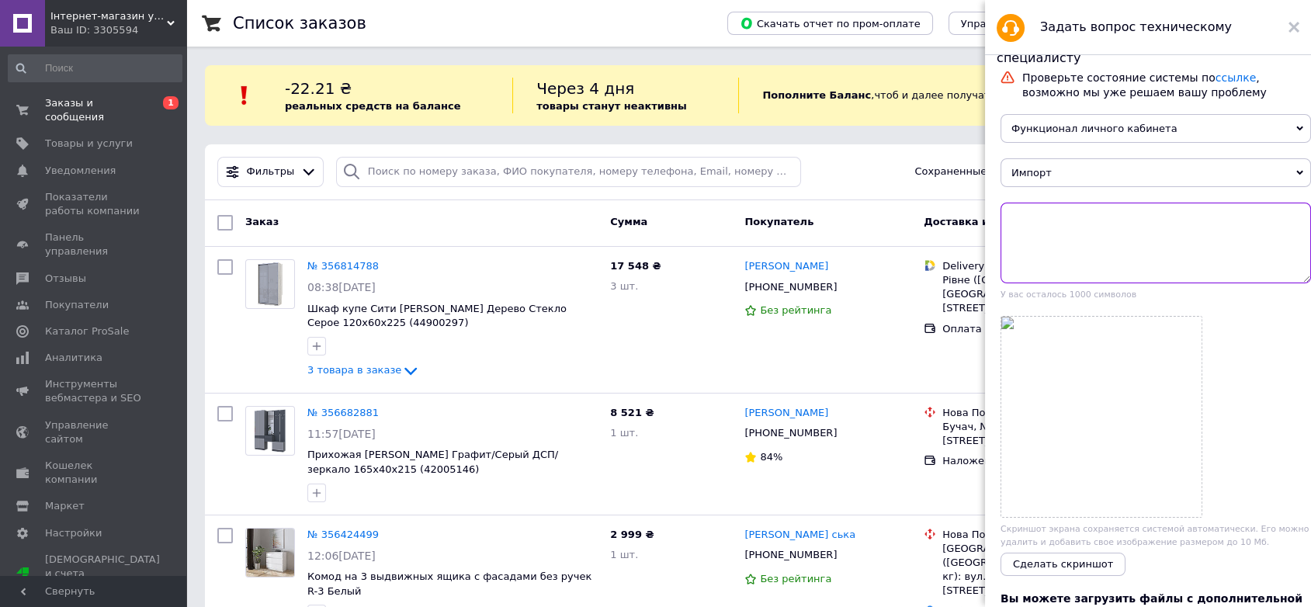
click at [1066, 233] on textarea at bounding box center [1155, 243] width 310 height 81
paste textarea "Добрий день! пишу вам з проханням допомогти мені завантажити товар на пром. Мій…"
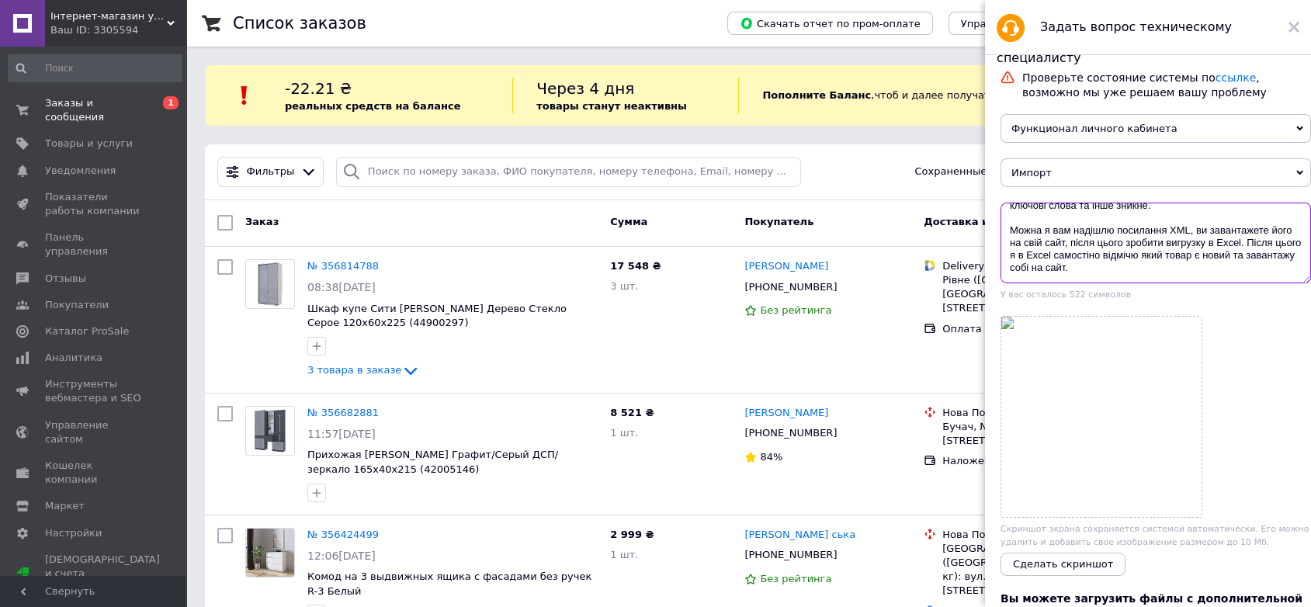
scroll to position [102, 0]
paste textarea "https://opt.intarsio.com.ua/data/538f6456bb214f04dc12b61bed7b2f0d.xml"
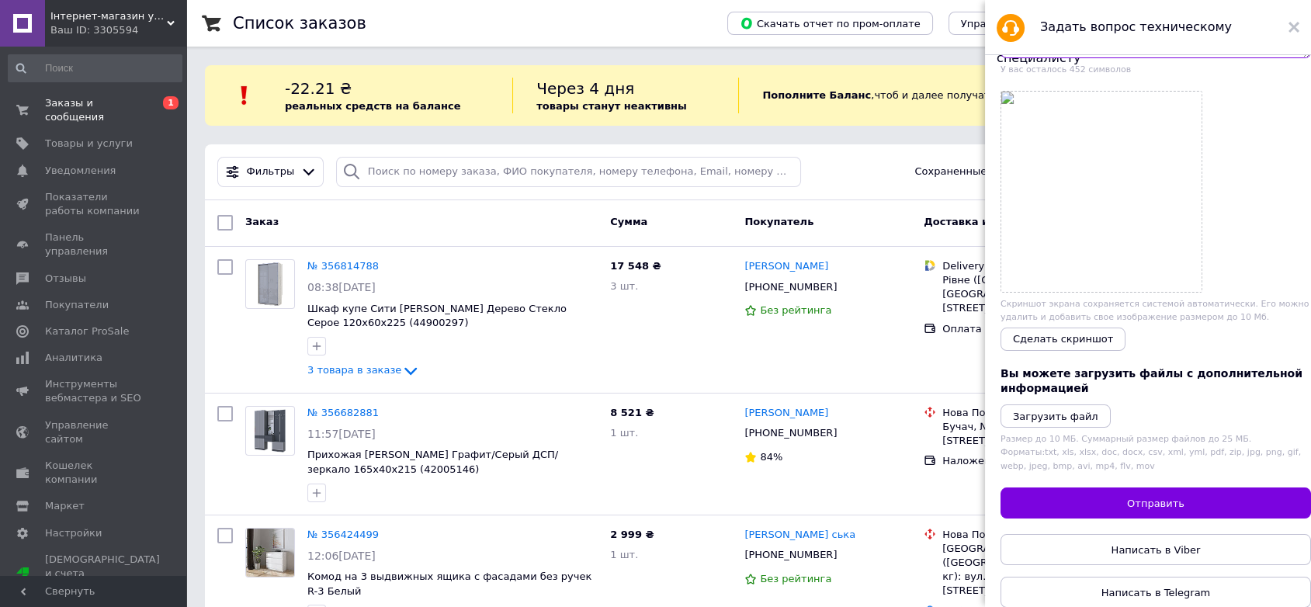
scroll to position [255, 0]
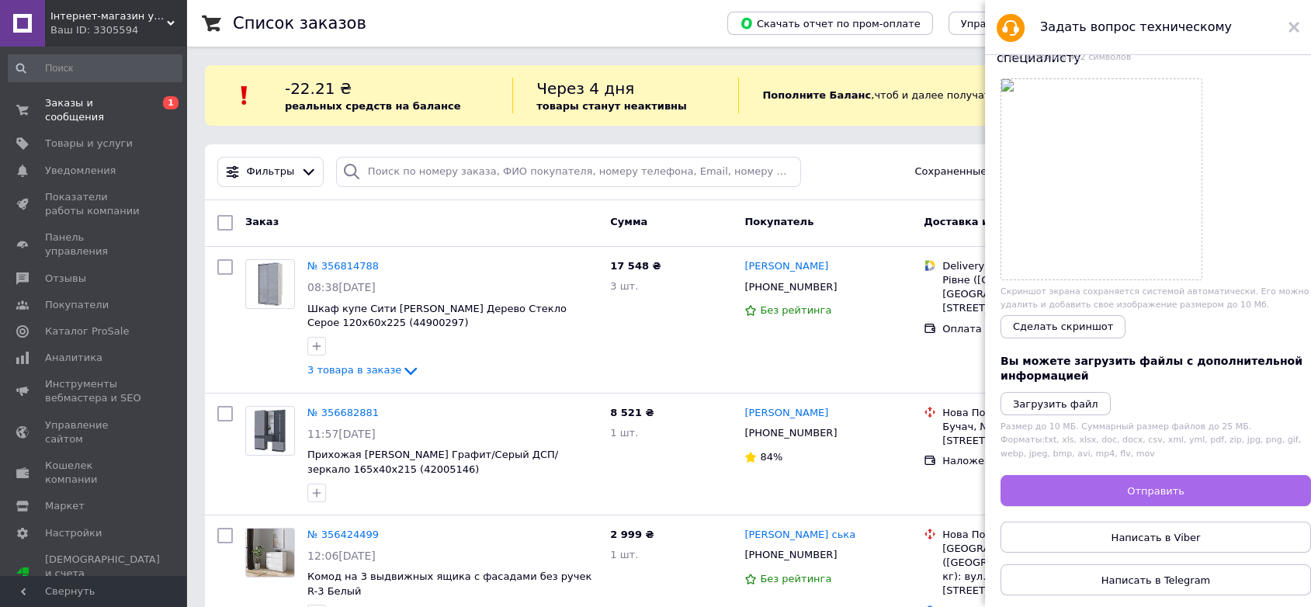
type textarea "Добрий день! пишу вам з проханням допомогти мені завантажити товар на пром. Мій…"
click at [1135, 486] on span "Отправить" at bounding box center [1155, 491] width 57 height 12
